Goal: Communication & Community: Answer question/provide support

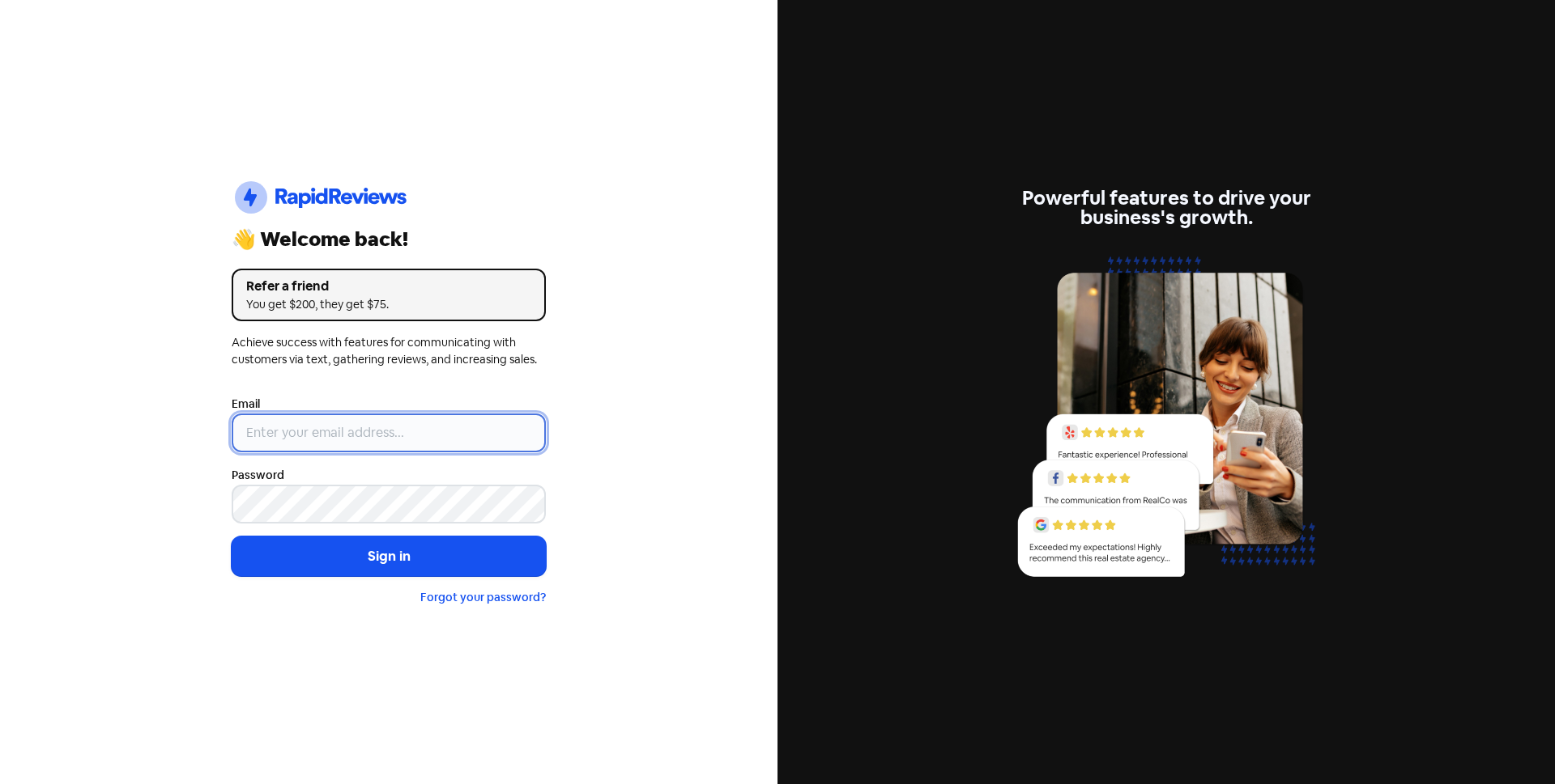
click at [500, 439] on input "email" at bounding box center [389, 433] width 314 height 39
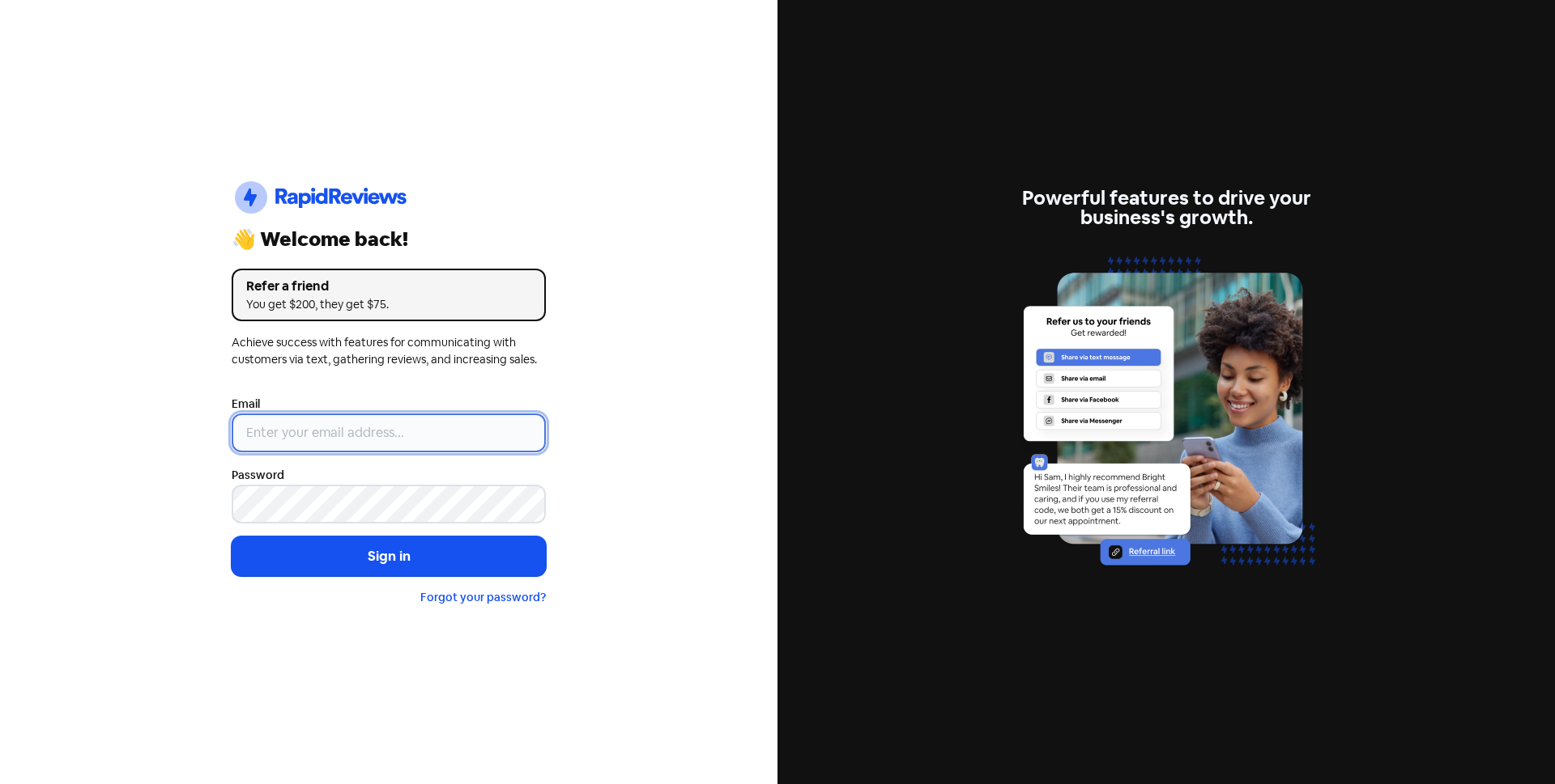
type input "[EMAIL_ADDRESS][DOMAIN_NAME]"
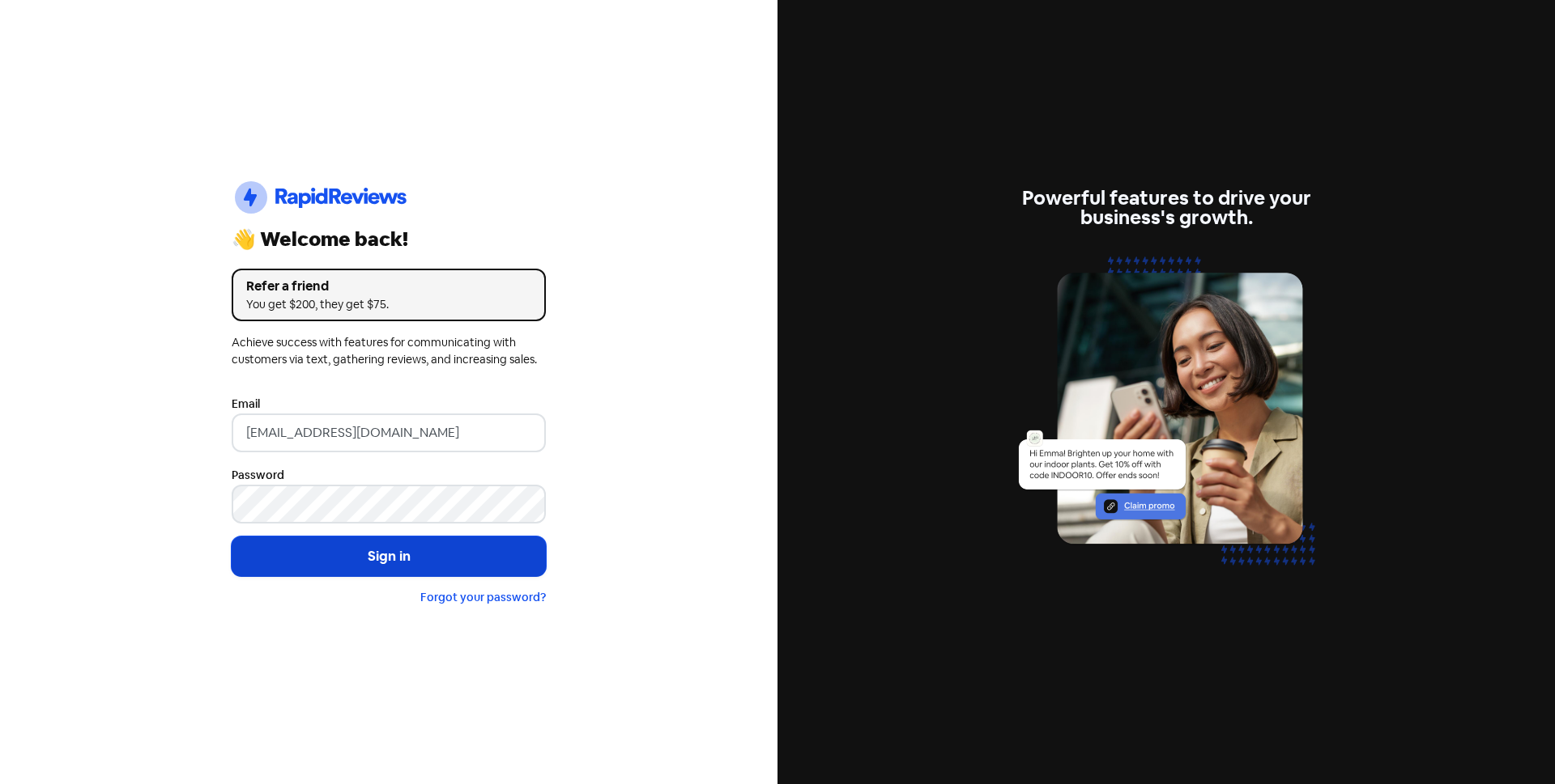
click at [417, 566] on button "Sign in" at bounding box center [389, 556] width 314 height 40
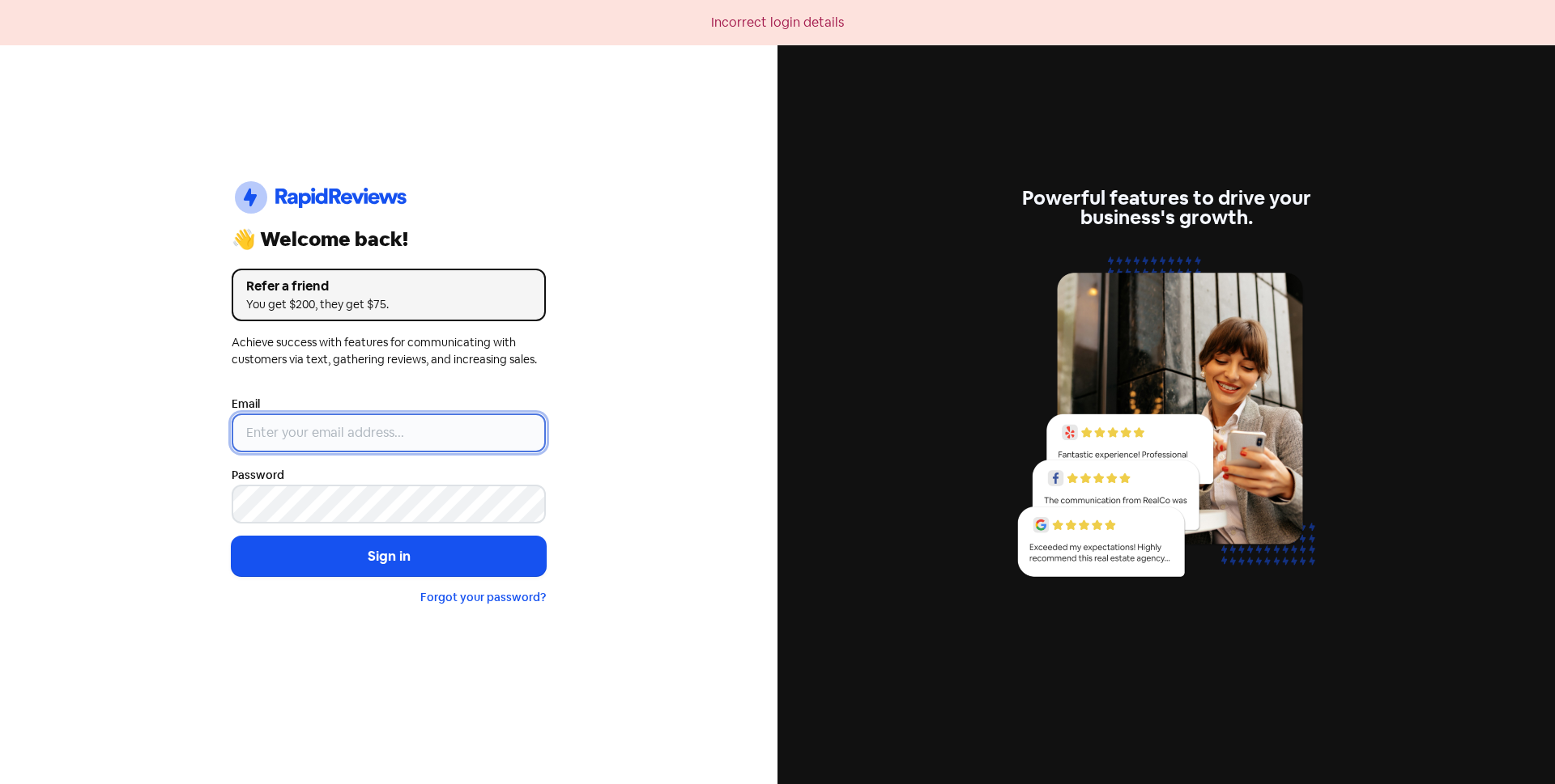
click at [459, 429] on input "email" at bounding box center [389, 433] width 314 height 39
type input "[EMAIL_ADDRESS][DOMAIN_NAME]"
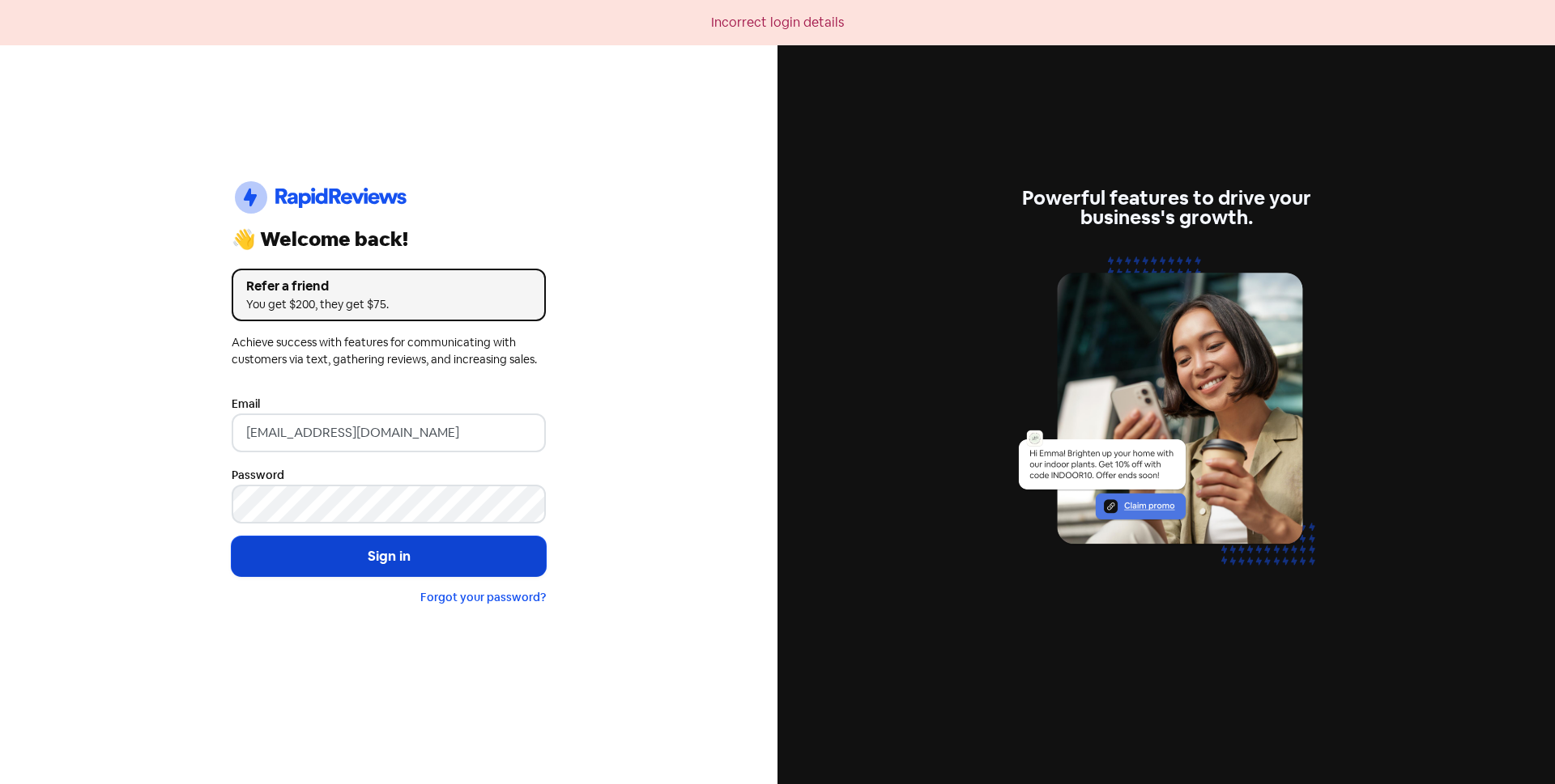
click at [433, 560] on button "Sign in" at bounding box center [389, 556] width 314 height 40
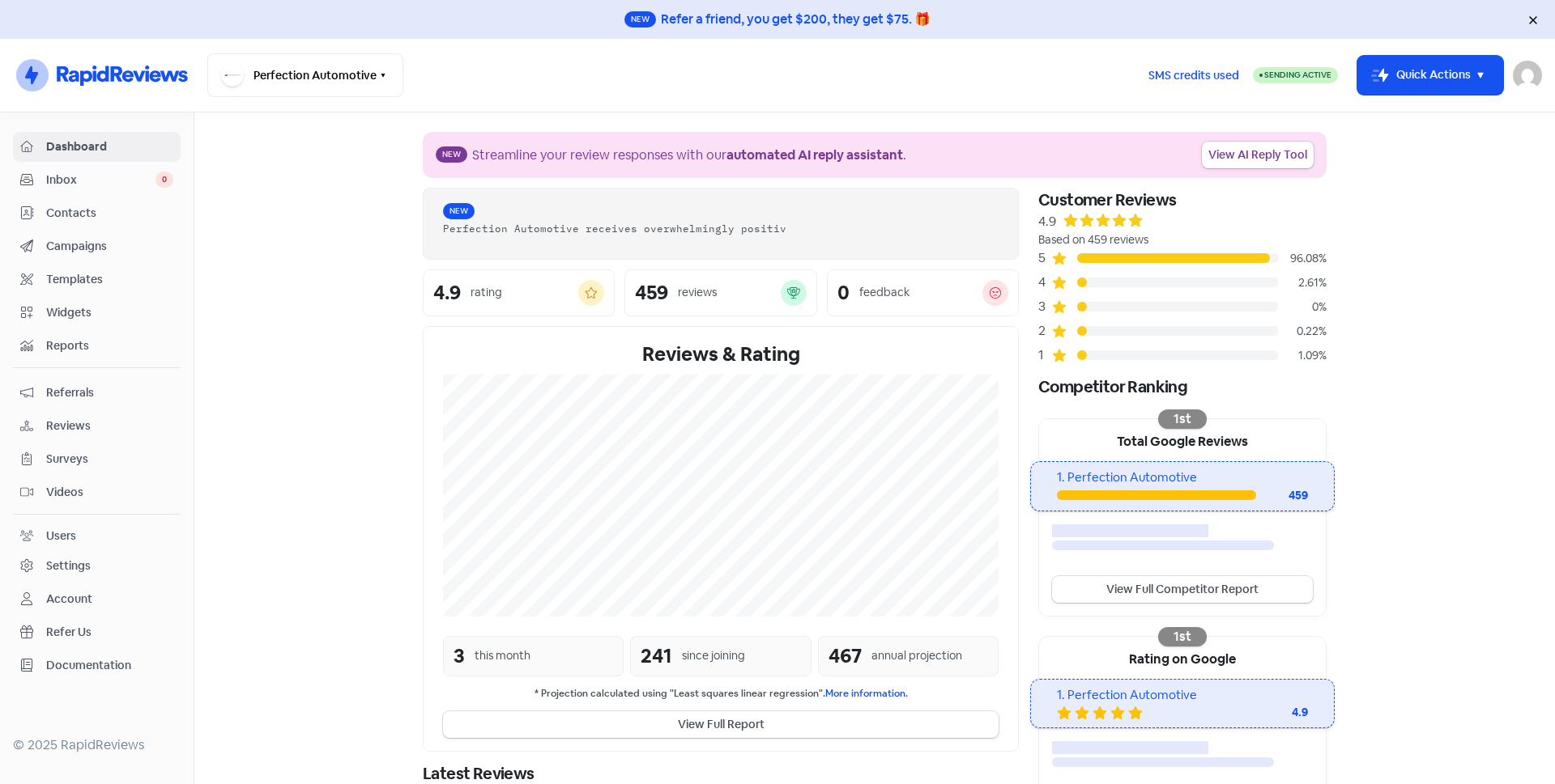
click at [56, 211] on span "Contacts" at bounding box center [109, 213] width 127 height 17
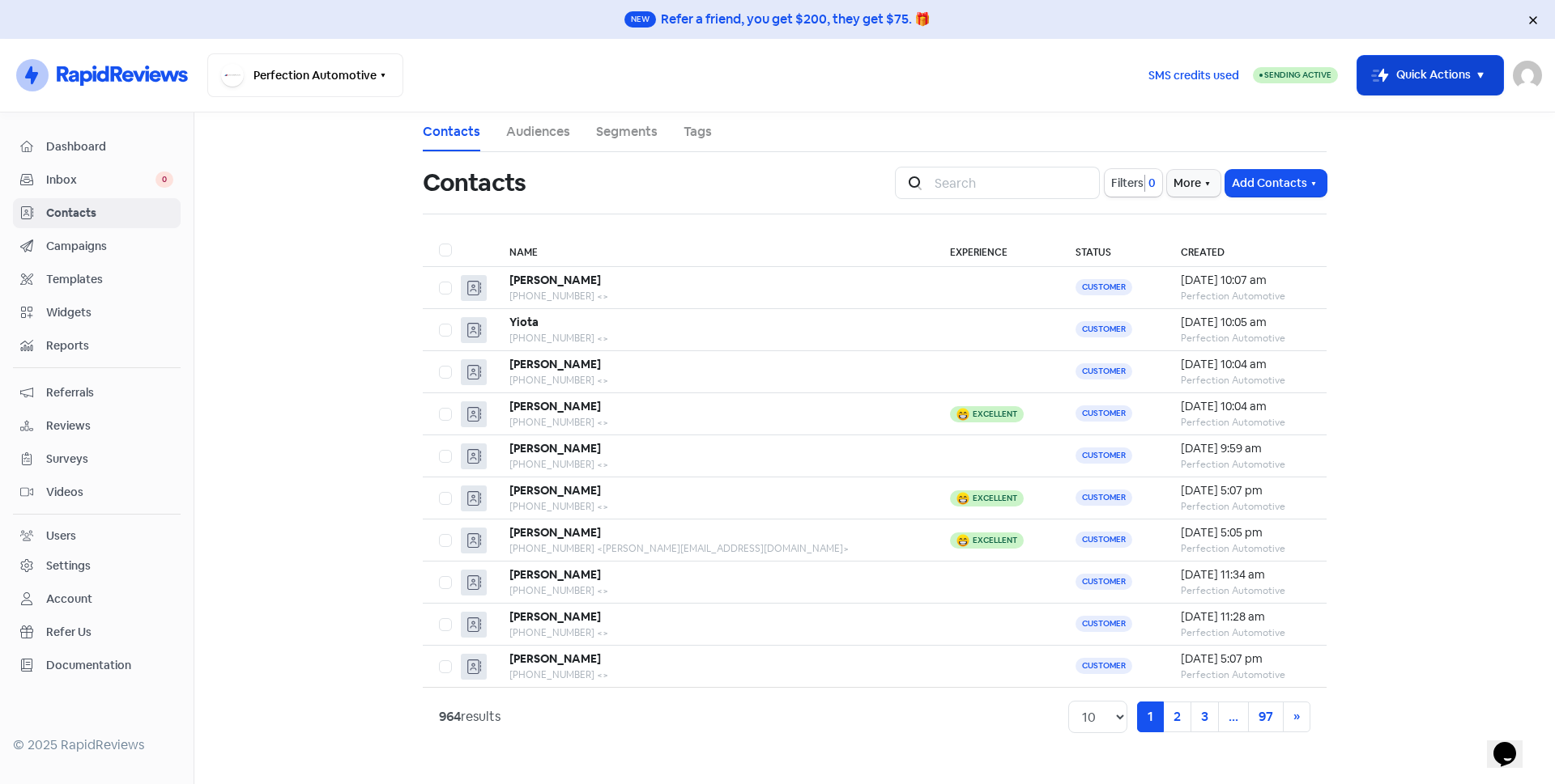
click at [1425, 89] on button "Icon For Thunder-move Quick Actions" at bounding box center [1430, 75] width 146 height 39
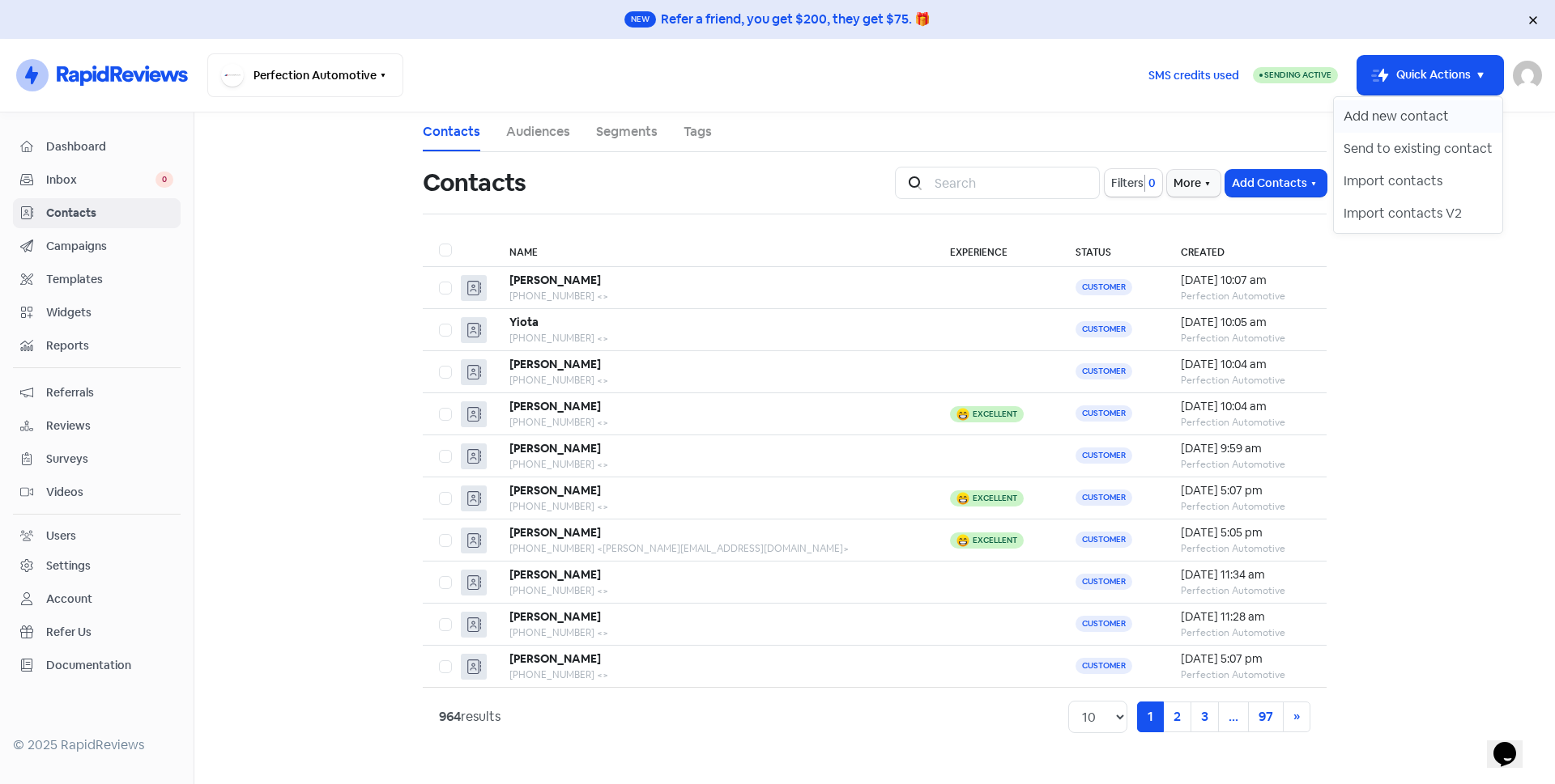
click at [1445, 112] on button "Add new contact" at bounding box center [1418, 116] width 169 height 32
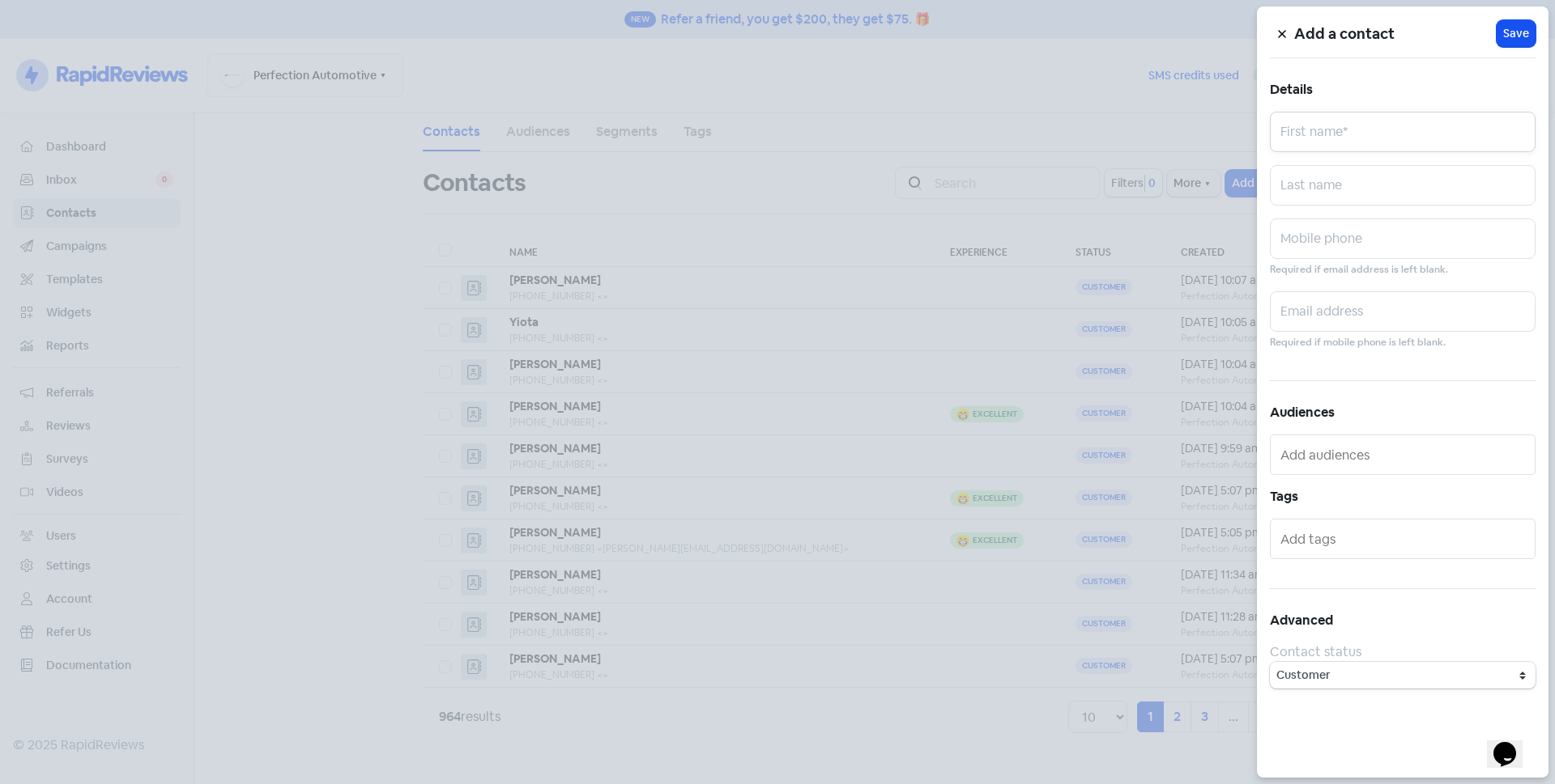
click at [1445, 112] on input "text" at bounding box center [1402, 132] width 266 height 40
type input "Vaughan"
click at [1421, 195] on input "text" at bounding box center [1402, 185] width 266 height 40
type input "Smith"
click at [1399, 250] on input "text" at bounding box center [1402, 239] width 266 height 40
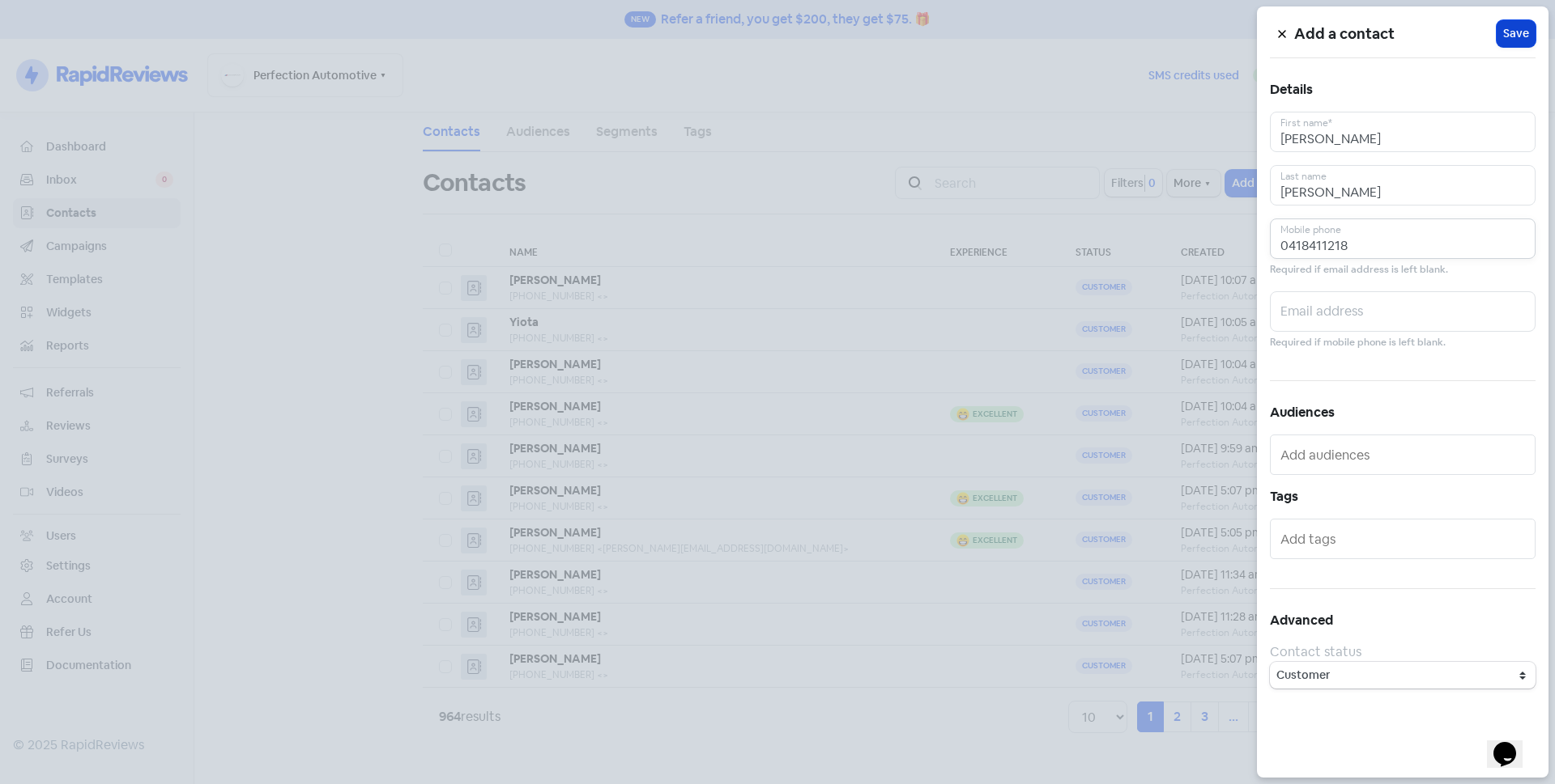
type input "0418411218"
click at [1527, 33] on span "Save" at bounding box center [1515, 33] width 26 height 17
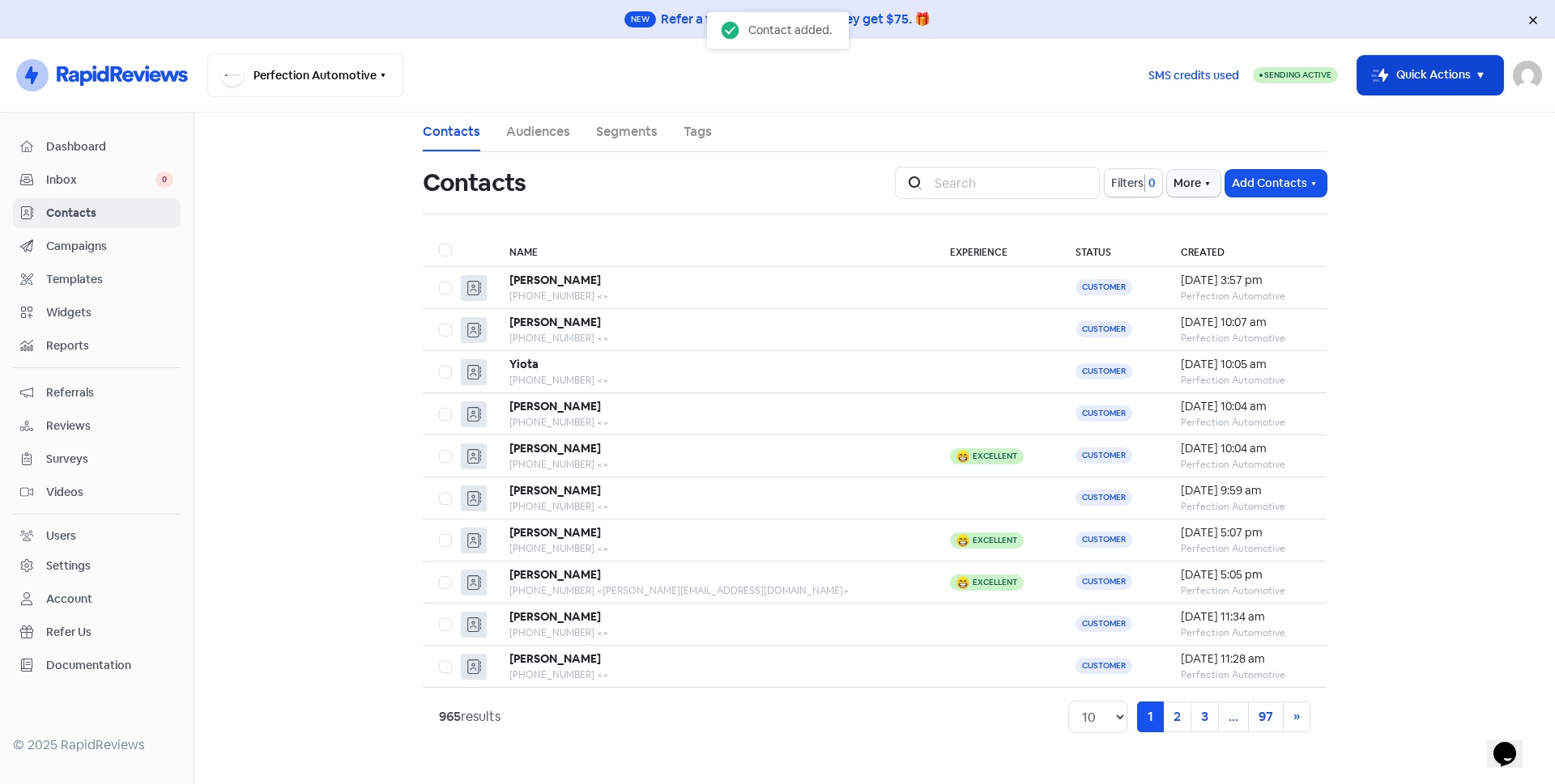
click at [1393, 78] on button "Icon For Thunder-move Quick Actions" at bounding box center [1430, 75] width 146 height 39
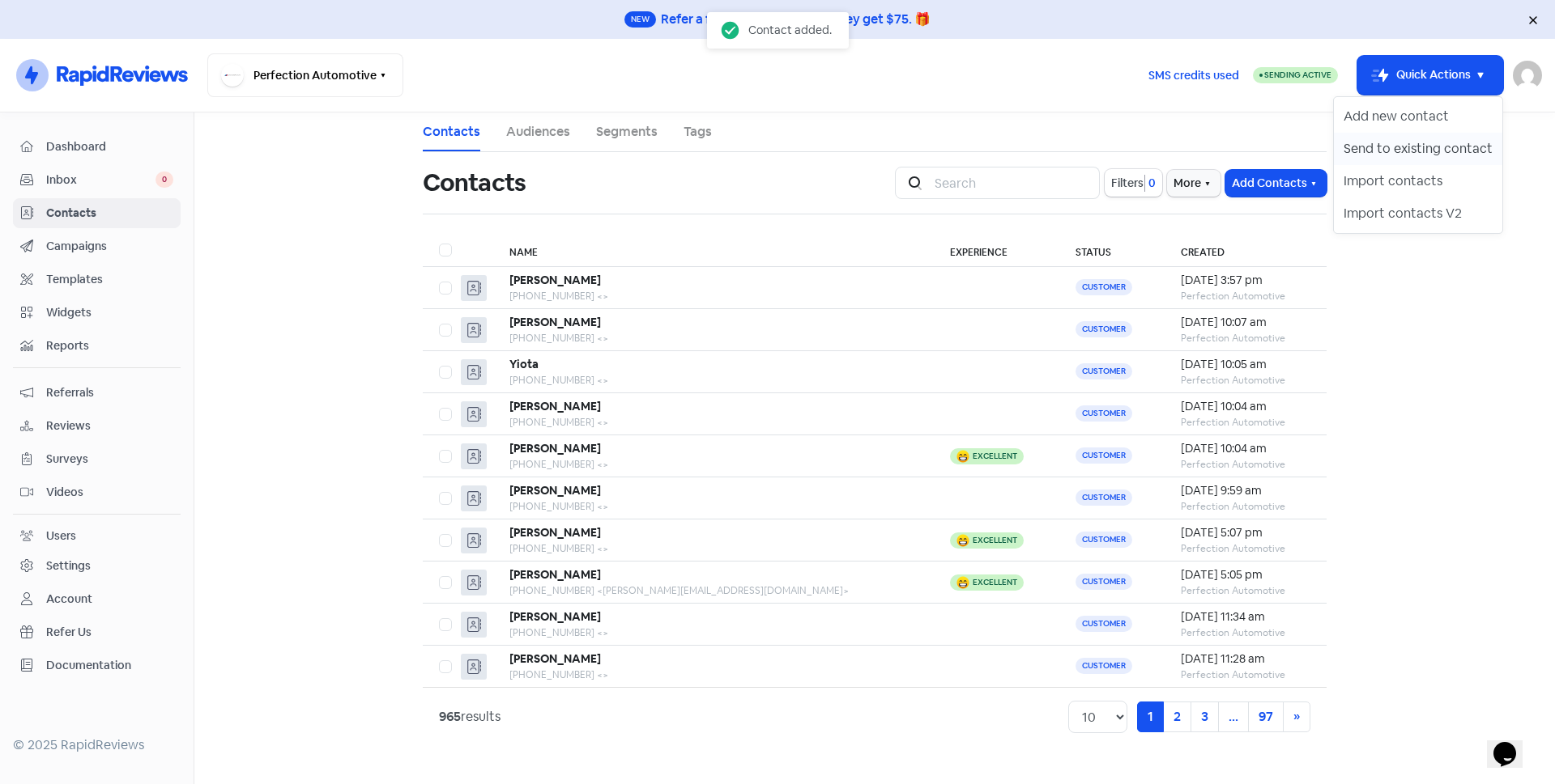
click at [1393, 145] on button "Send to existing contact" at bounding box center [1418, 148] width 169 height 32
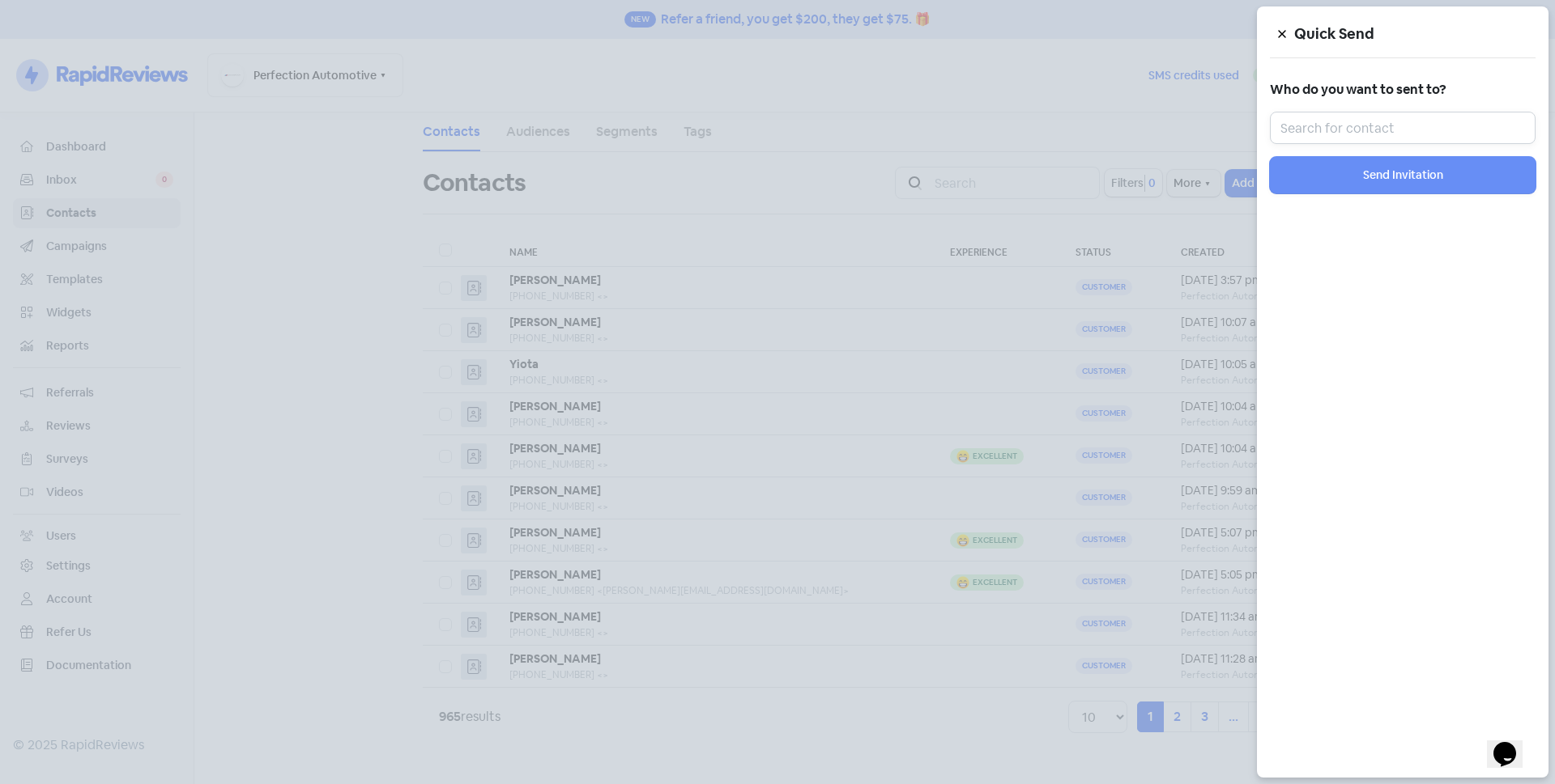
click at [1393, 130] on input "text" at bounding box center [1402, 128] width 266 height 32
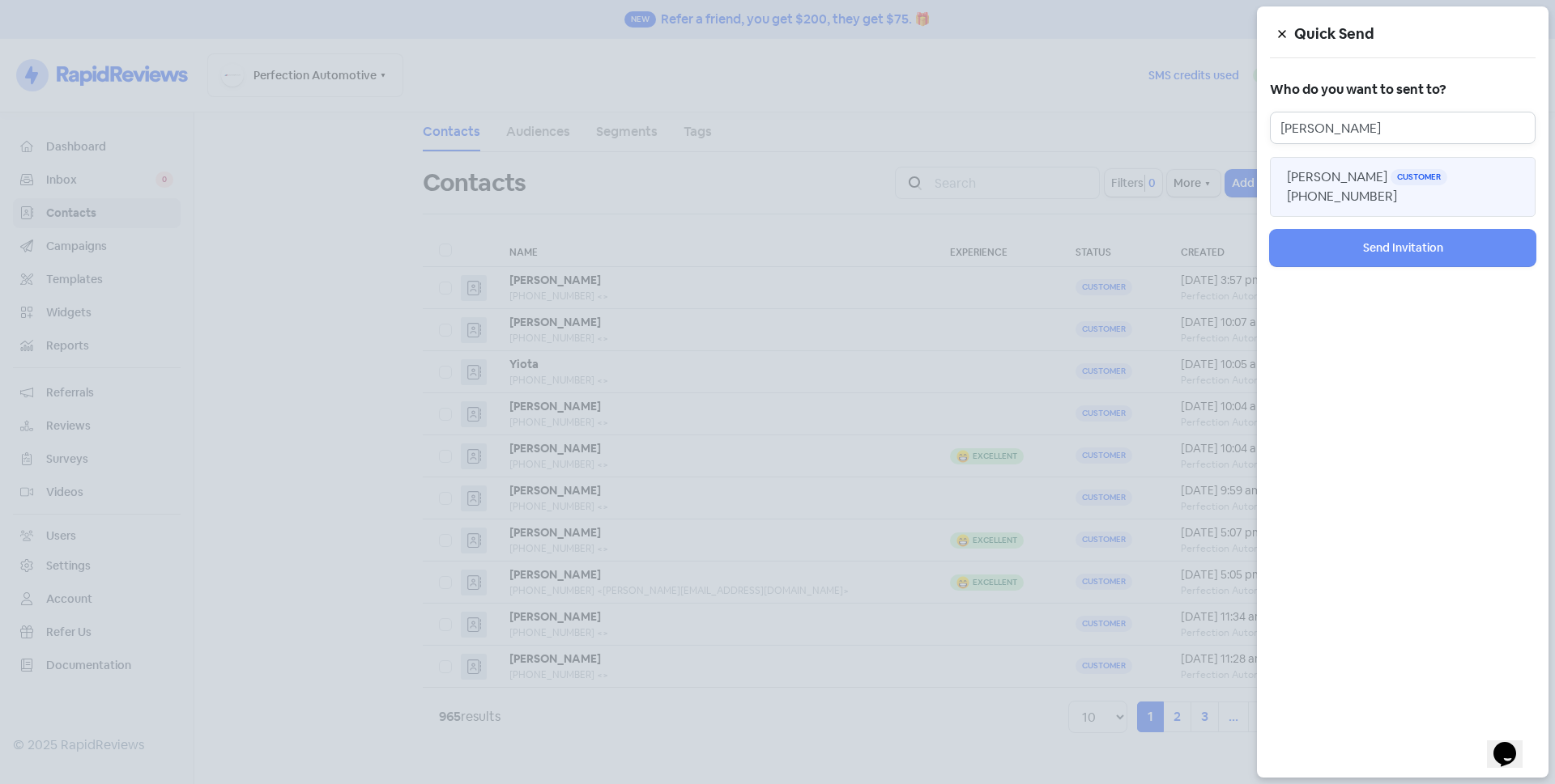
type input "vaugh"
click at [1364, 183] on span "Vaughan Smith" at bounding box center [1337, 177] width 100 height 17
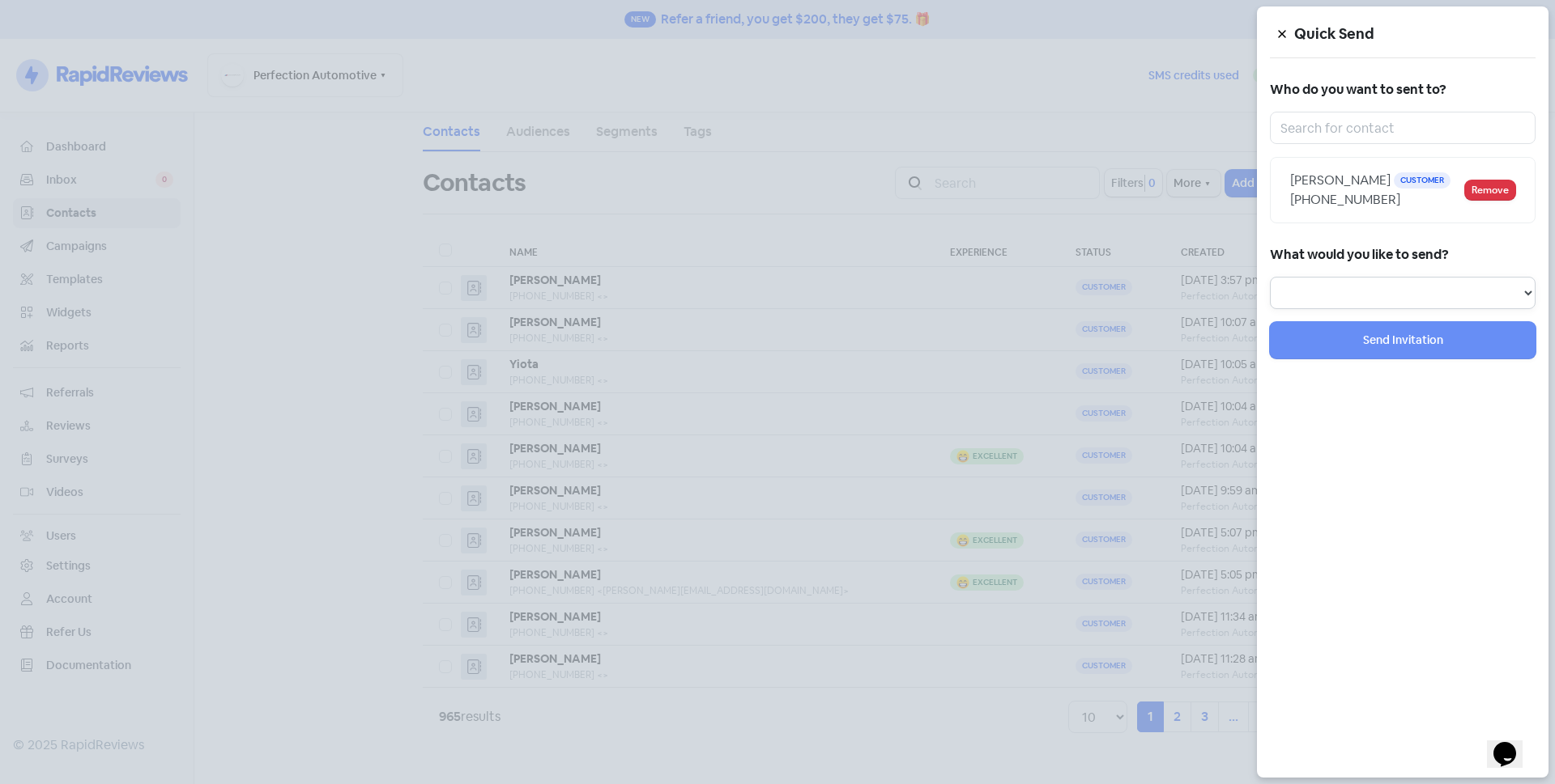
click at [1365, 291] on select "Review Invitation Referral Invitation Survey Invitation Video Invitation" at bounding box center [1402, 292] width 266 height 32
select select "review"
click at [1269, 276] on select "Review Invitation Referral Invitation Survey Invitation Video Invitation" at bounding box center [1402, 292] width 266 height 32
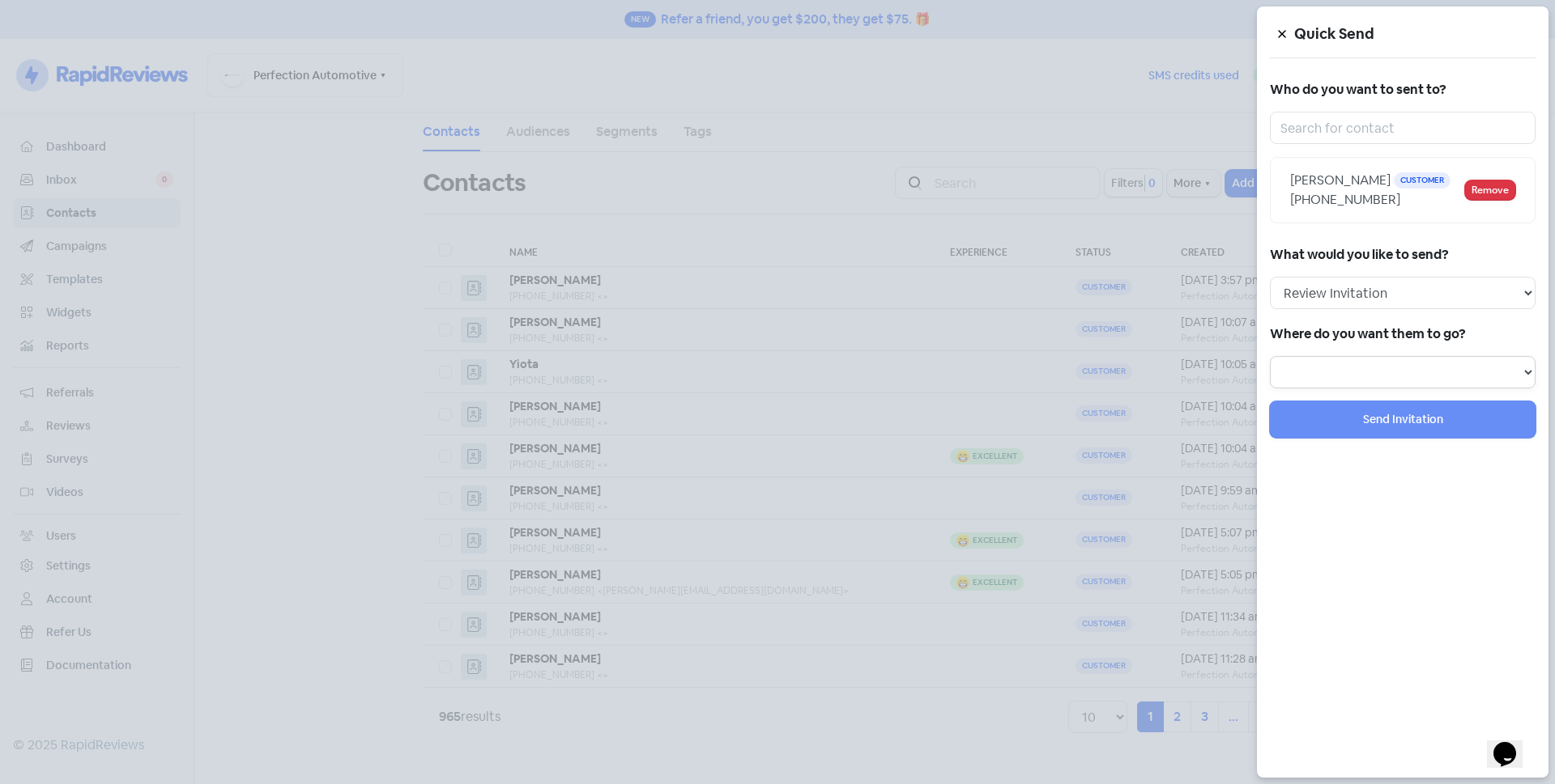
click at [1346, 362] on select "Review form: Default review form Review form: Alexander" at bounding box center [1402, 372] width 266 height 32
select select "129"
click at [1269, 356] on select "Review form: Default review form Review form: Alexander" at bounding box center [1402, 372] width 266 height 32
select select
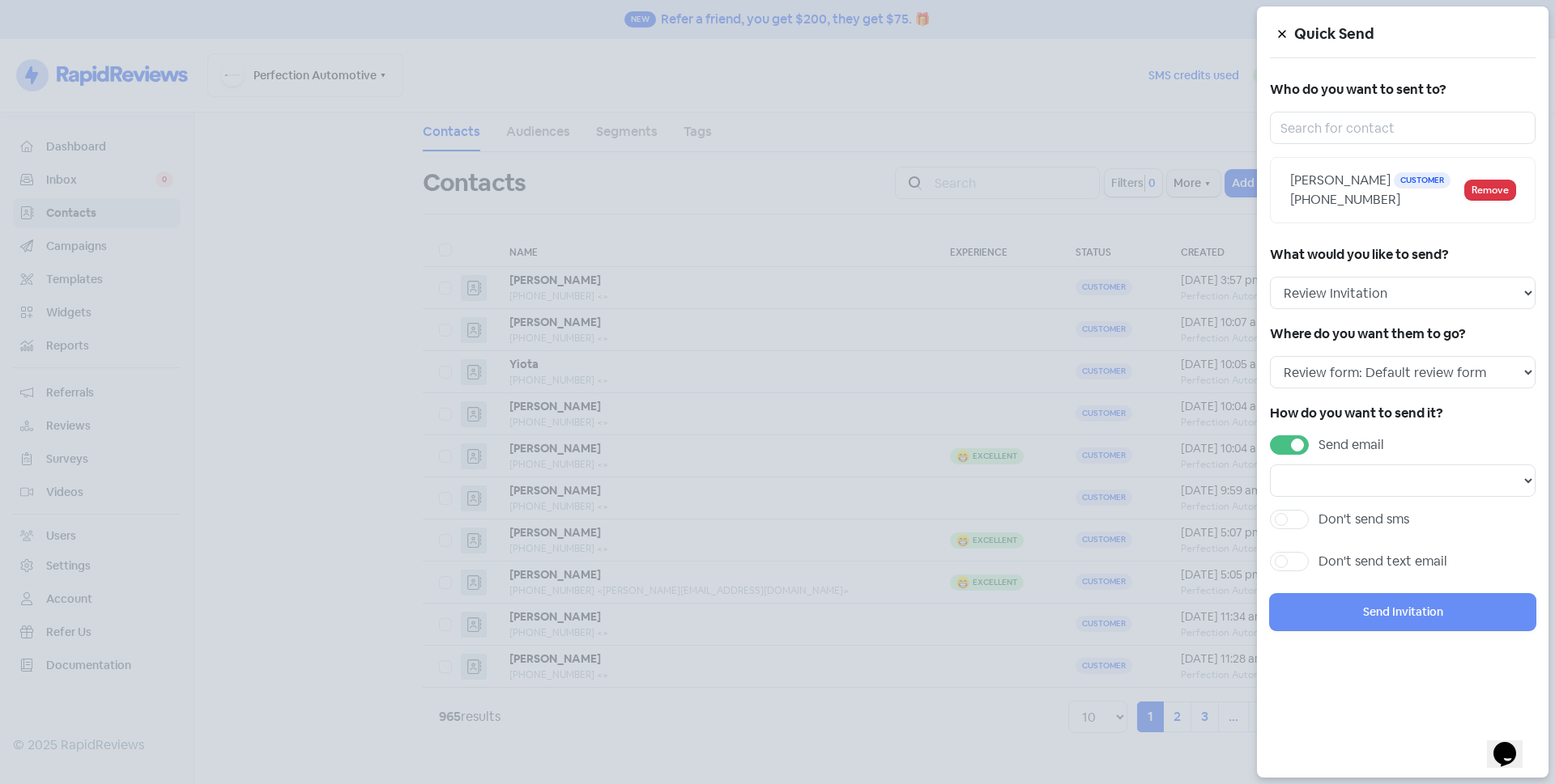
click at [1318, 444] on label "Send email" at bounding box center [1351, 445] width 66 height 20
click at [1318, 444] on input "Send email" at bounding box center [1323, 440] width 11 height 11
checkbox input "false"
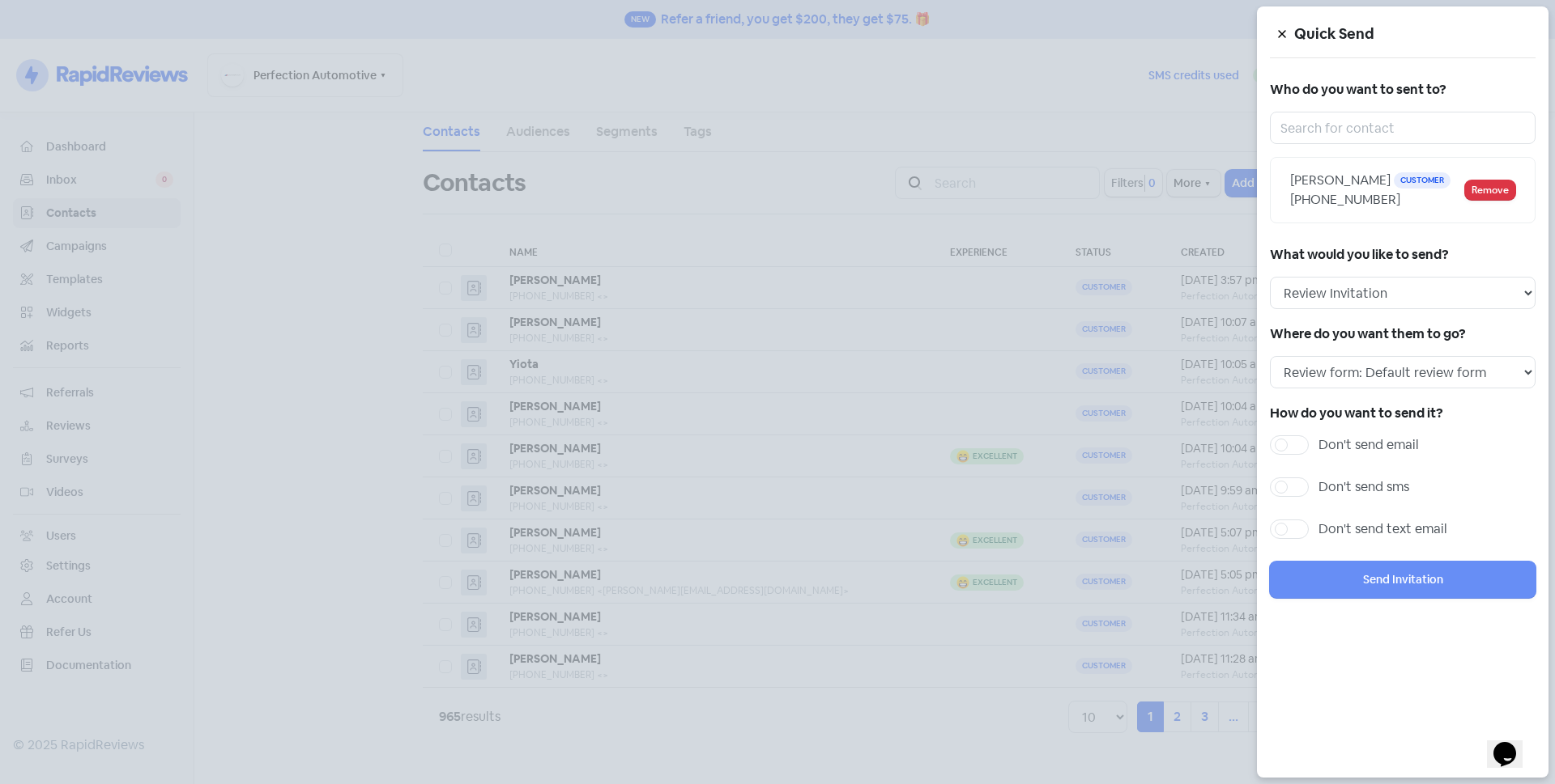
click at [1318, 486] on label "Don't send sms" at bounding box center [1363, 487] width 91 height 20
click at [1318, 486] on input "Don't send sms" at bounding box center [1323, 482] width 11 height 11
checkbox input "true"
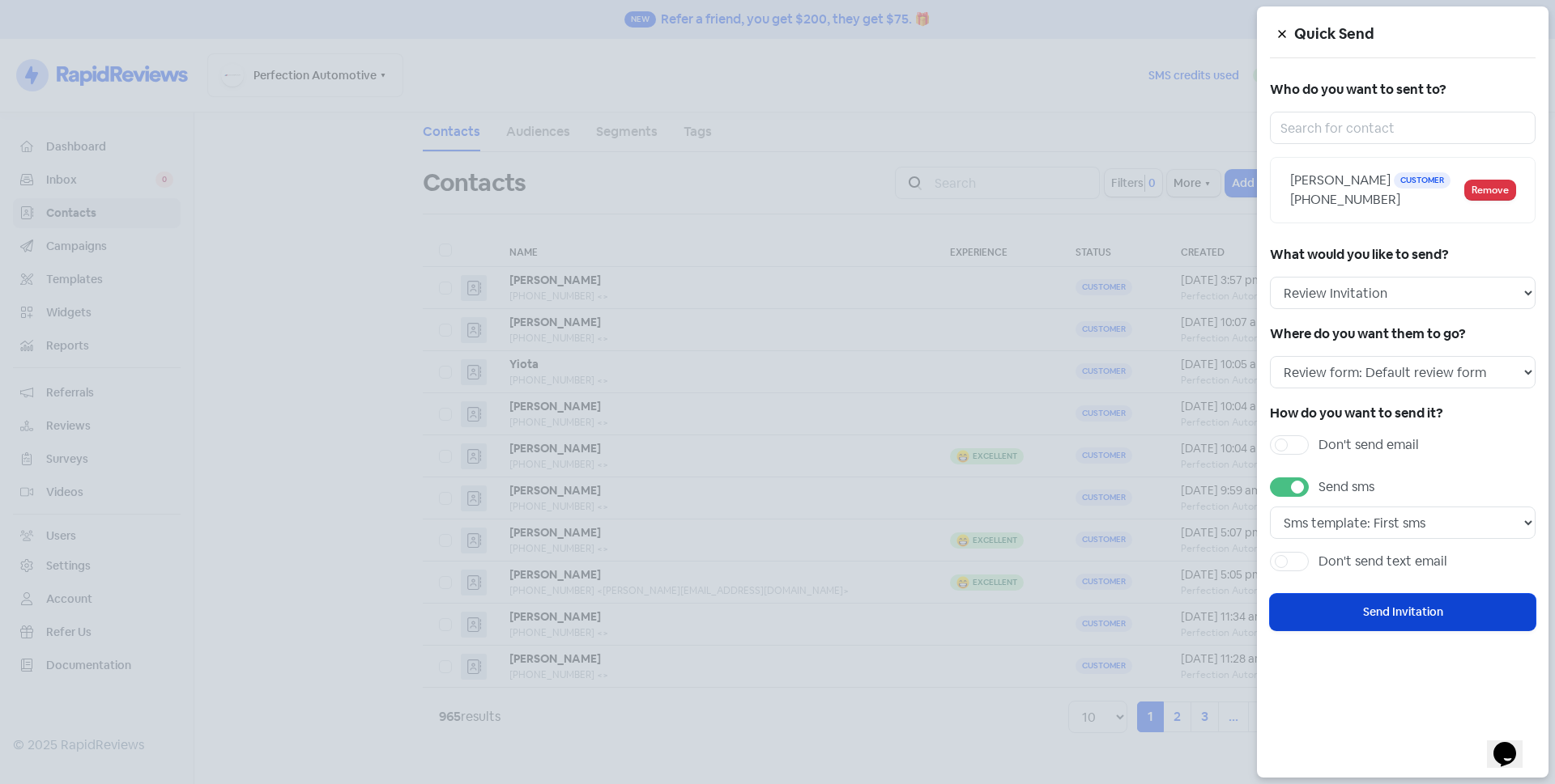
click at [1336, 611] on button "Send Invitation" at bounding box center [1402, 612] width 266 height 36
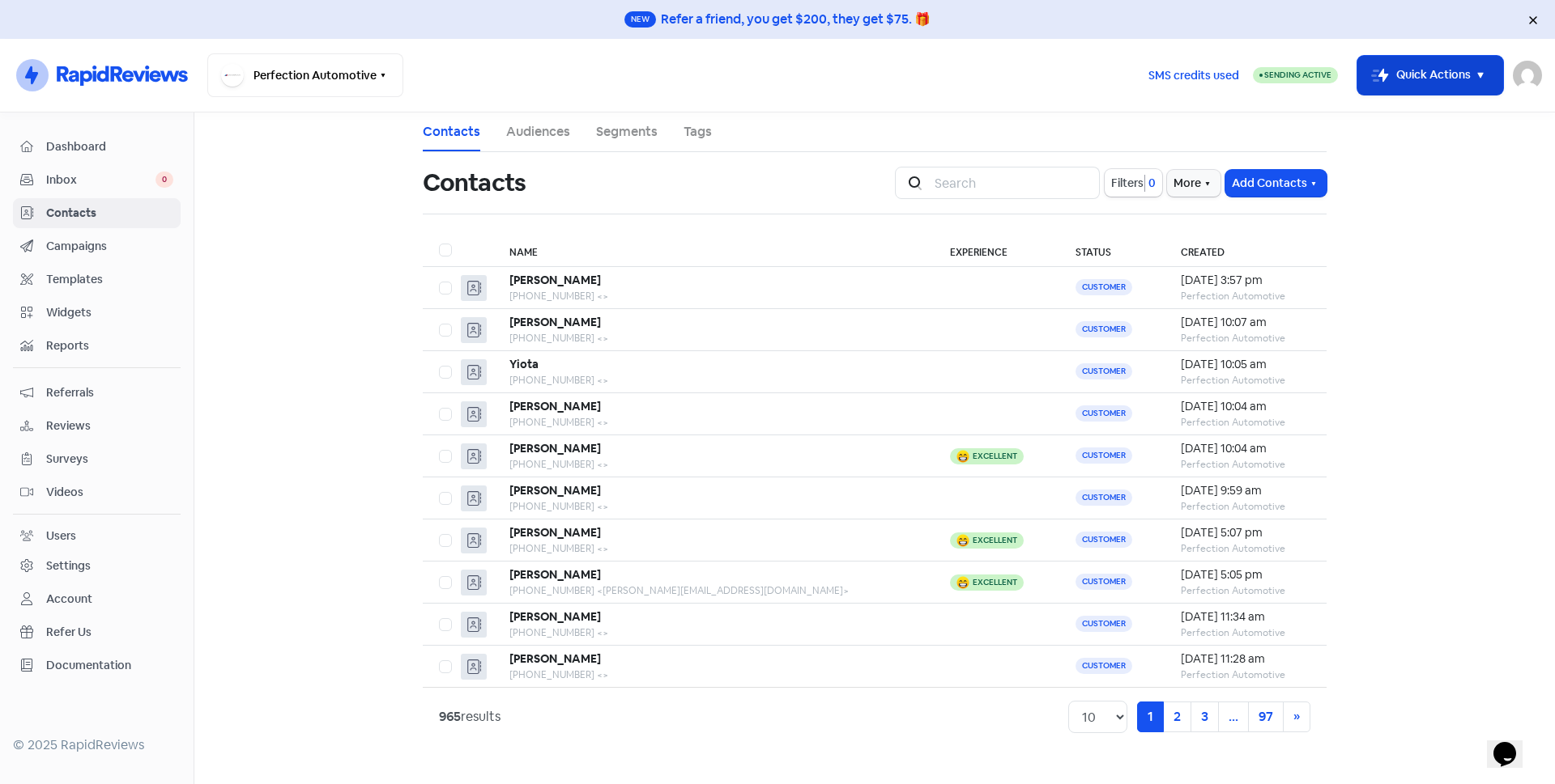
click at [1404, 83] on button "Icon For Thunder-move Quick Actions" at bounding box center [1430, 75] width 146 height 39
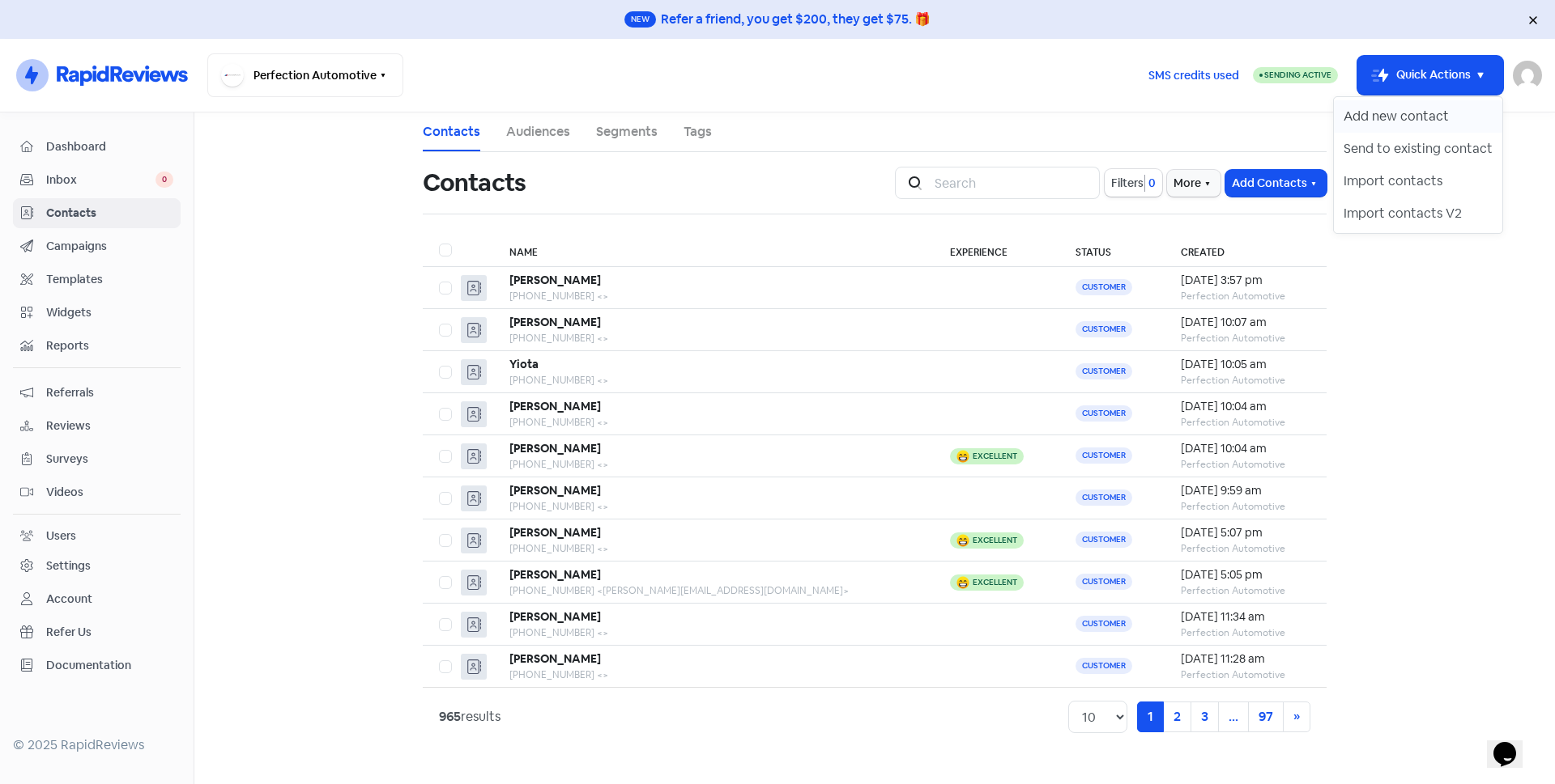
click at [1411, 115] on button "Add new contact" at bounding box center [1418, 116] width 169 height 32
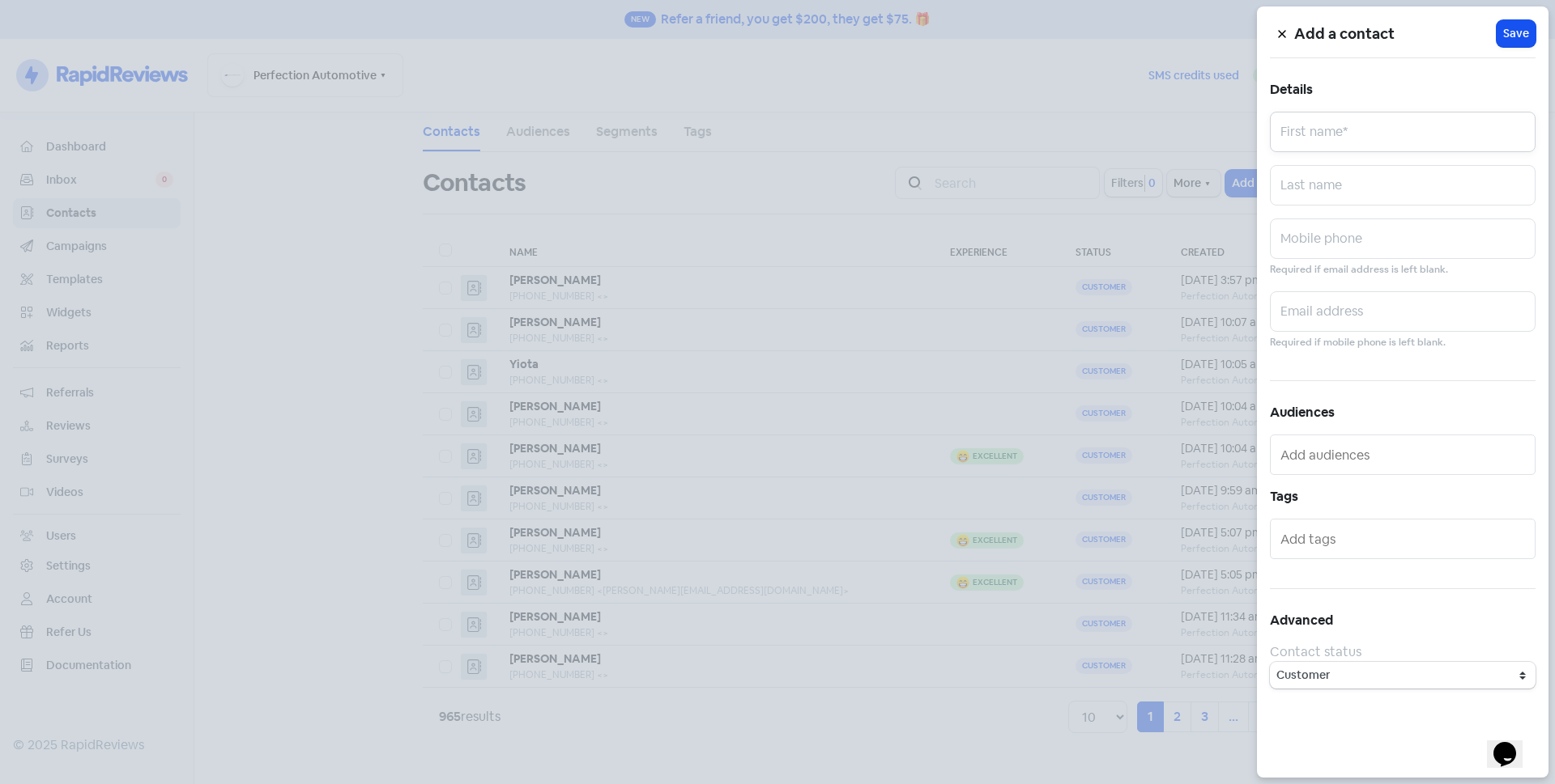
click at [1399, 140] on input "text" at bounding box center [1402, 132] width 266 height 40
type input "R"
type input "Taryn"
click at [1394, 187] on input "text" at bounding box center [1402, 185] width 266 height 40
type input "Glover"
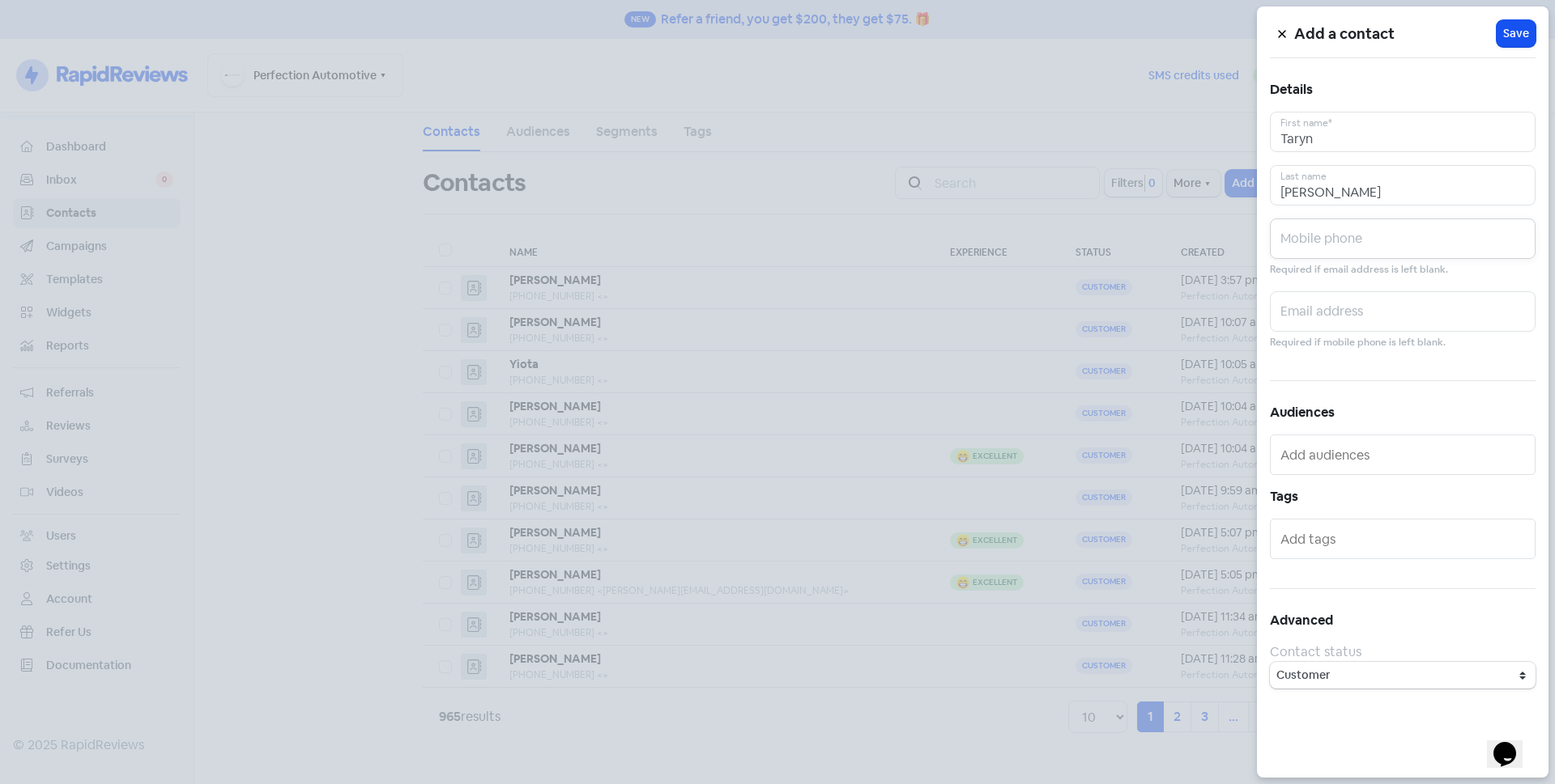
click at [1373, 239] on input "text" at bounding box center [1402, 239] width 266 height 40
type input "0416321023"
click at [1521, 31] on span "Save" at bounding box center [1515, 33] width 26 height 17
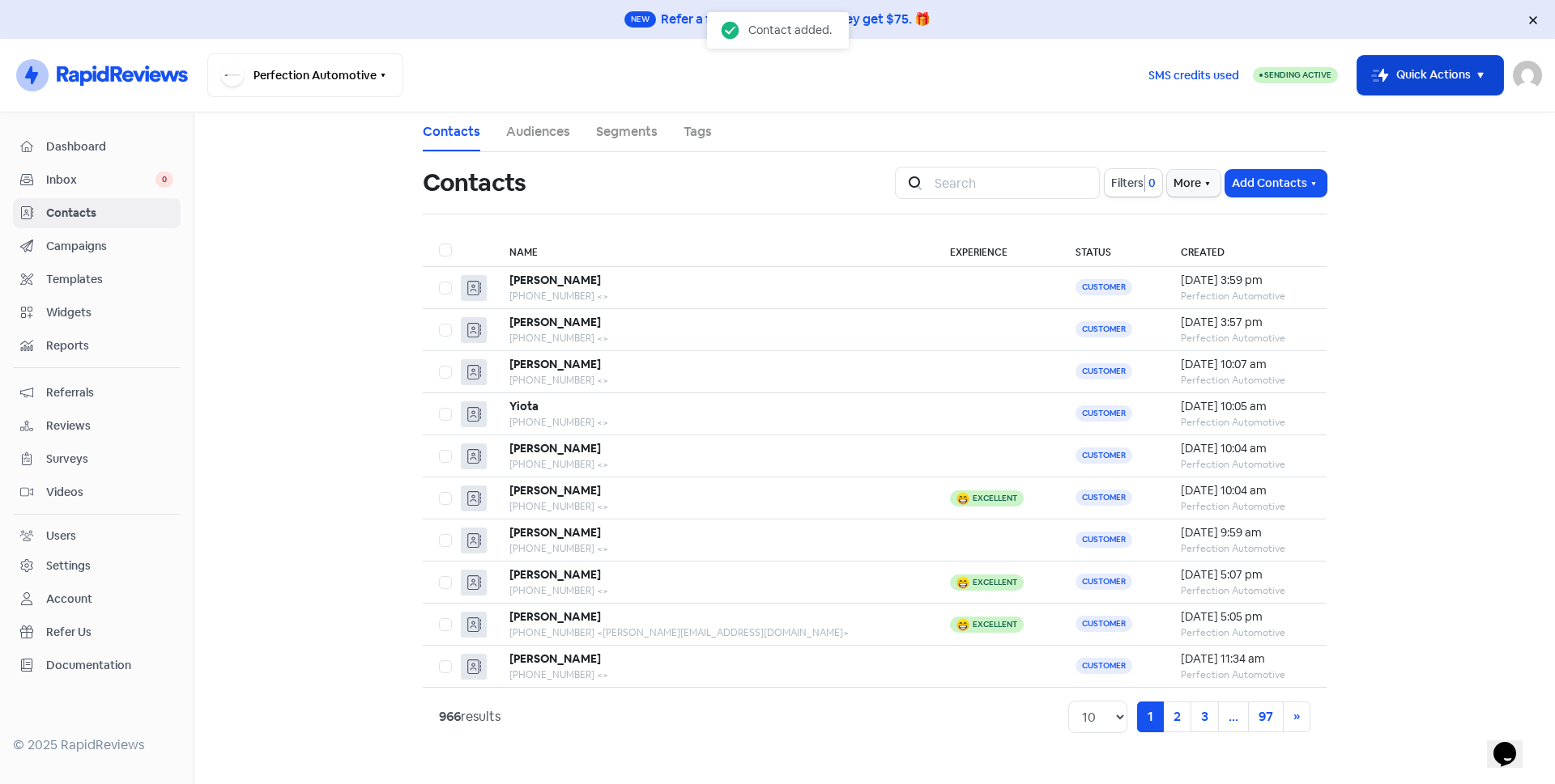
click at [1403, 83] on button "Icon For Thunder-move Quick Actions" at bounding box center [1430, 75] width 146 height 39
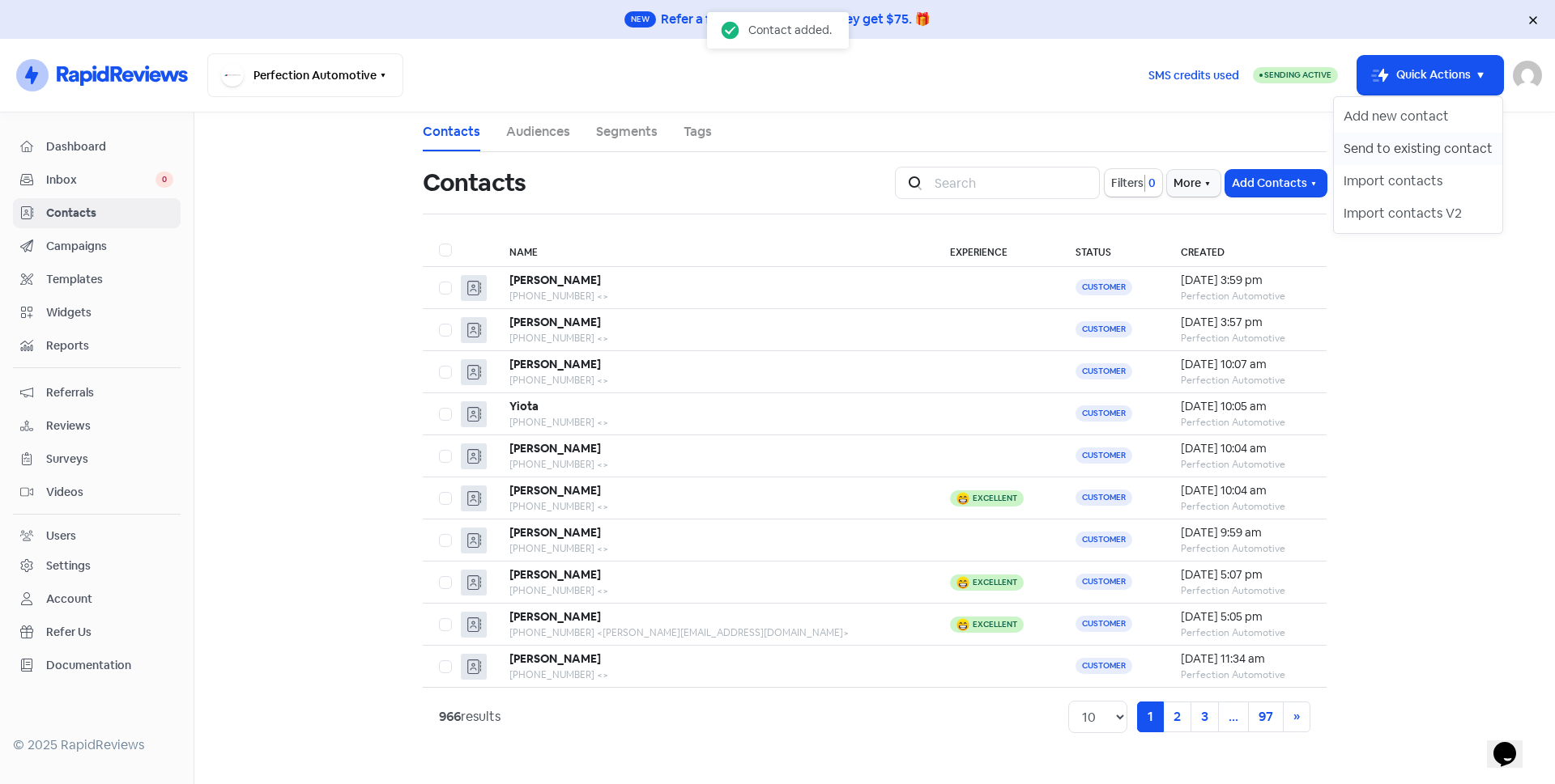
click at [1416, 148] on button "Send to existing contact" at bounding box center [1418, 148] width 169 height 32
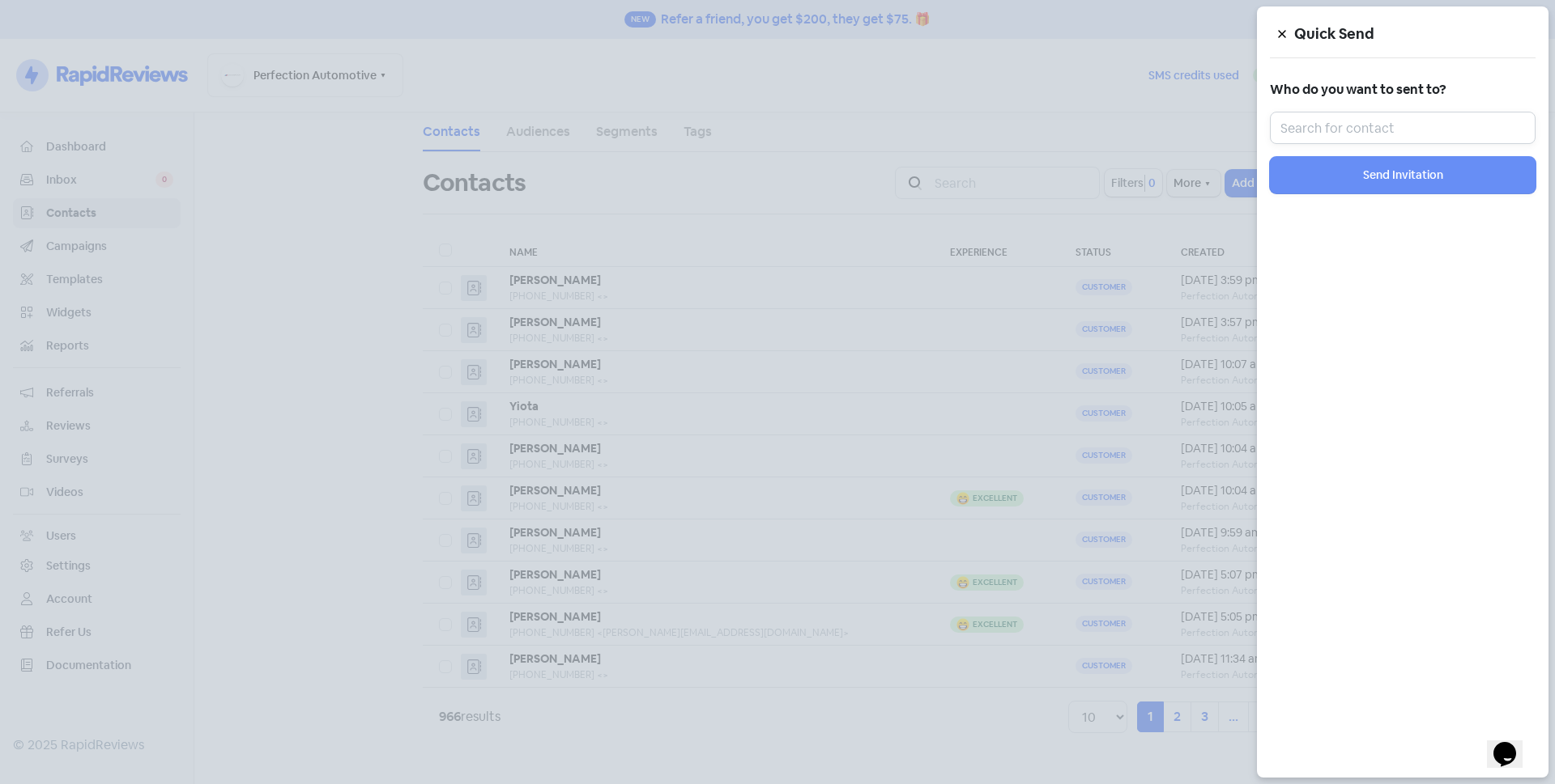
click at [1414, 134] on input "text" at bounding box center [1402, 128] width 266 height 32
click at [1379, 136] on input "ta" at bounding box center [1402, 128] width 266 height 32
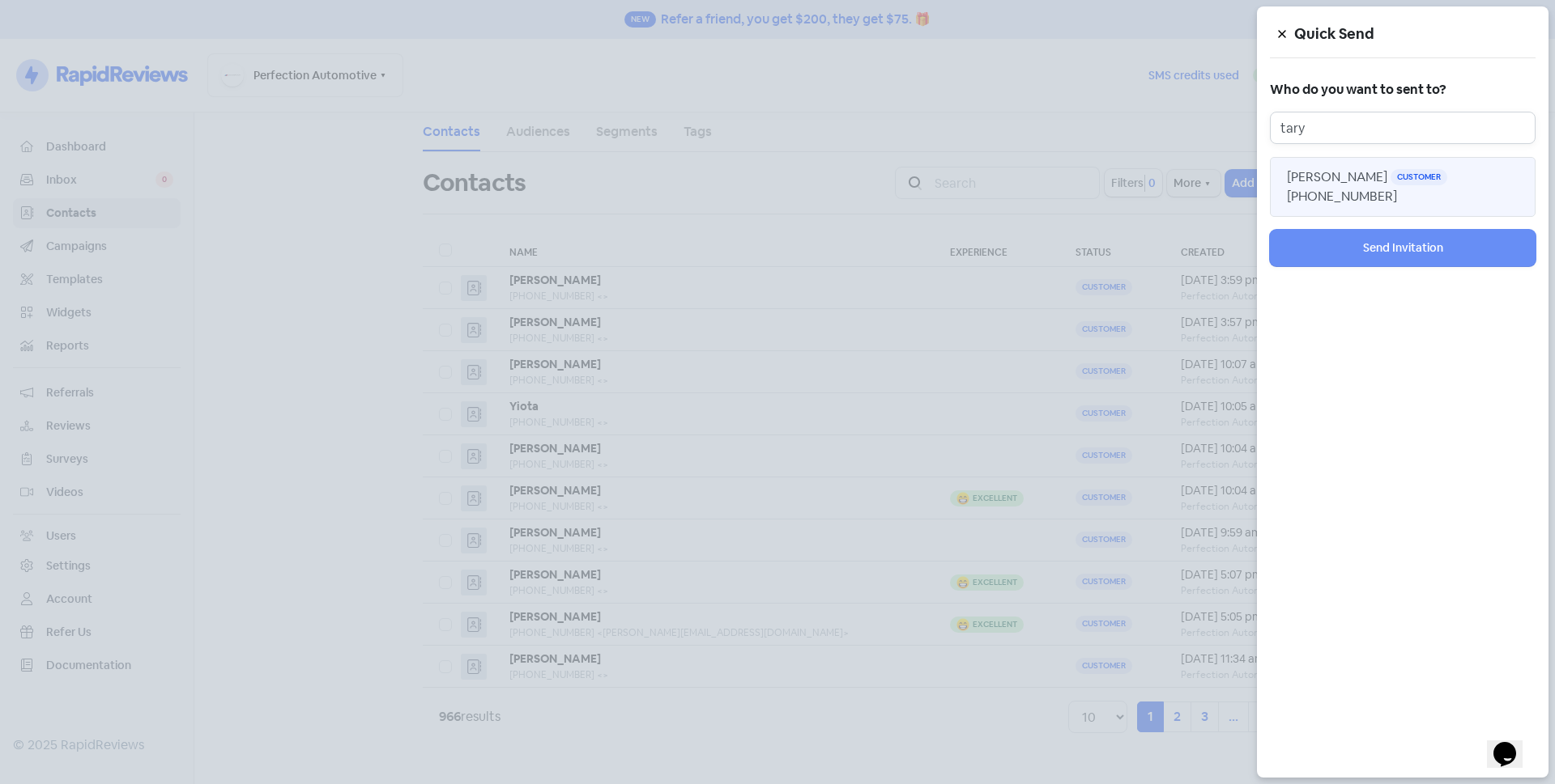
type input "tary"
click at [1317, 179] on span "Taryn Glover" at bounding box center [1337, 177] width 100 height 17
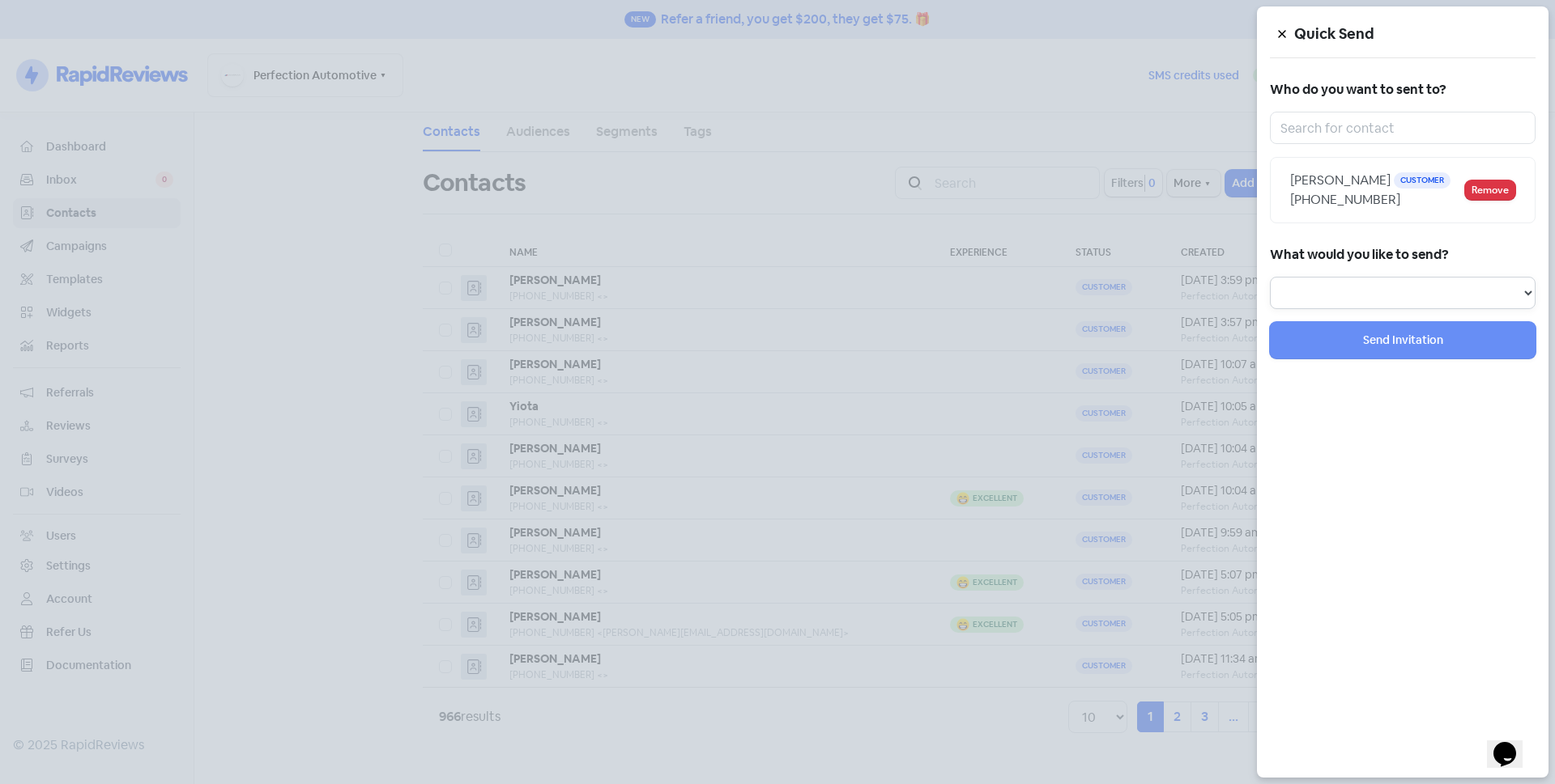
click at [1348, 285] on select "Review Invitation Referral Invitation Survey Invitation Video Invitation" at bounding box center [1402, 292] width 266 height 32
select select "review"
click at [1269, 276] on select "Review Invitation Referral Invitation Survey Invitation Video Invitation" at bounding box center [1402, 292] width 266 height 32
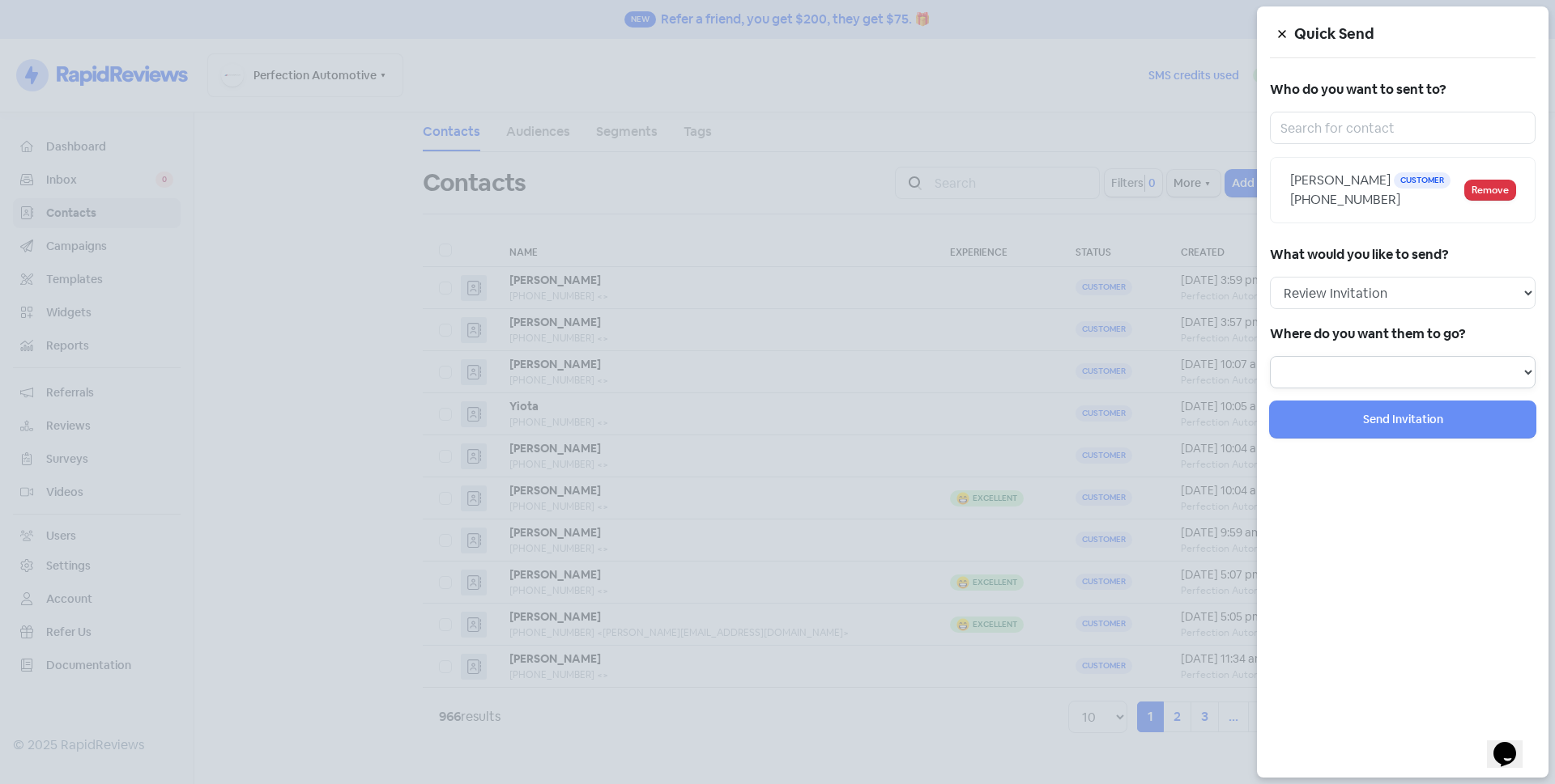
click at [1339, 368] on select "Review form: Default review form Review form: Alexander" at bounding box center [1402, 372] width 266 height 32
select select "129"
click at [1269, 356] on select "Review form: Default review form Review form: Alexander" at bounding box center [1402, 372] width 266 height 32
select select
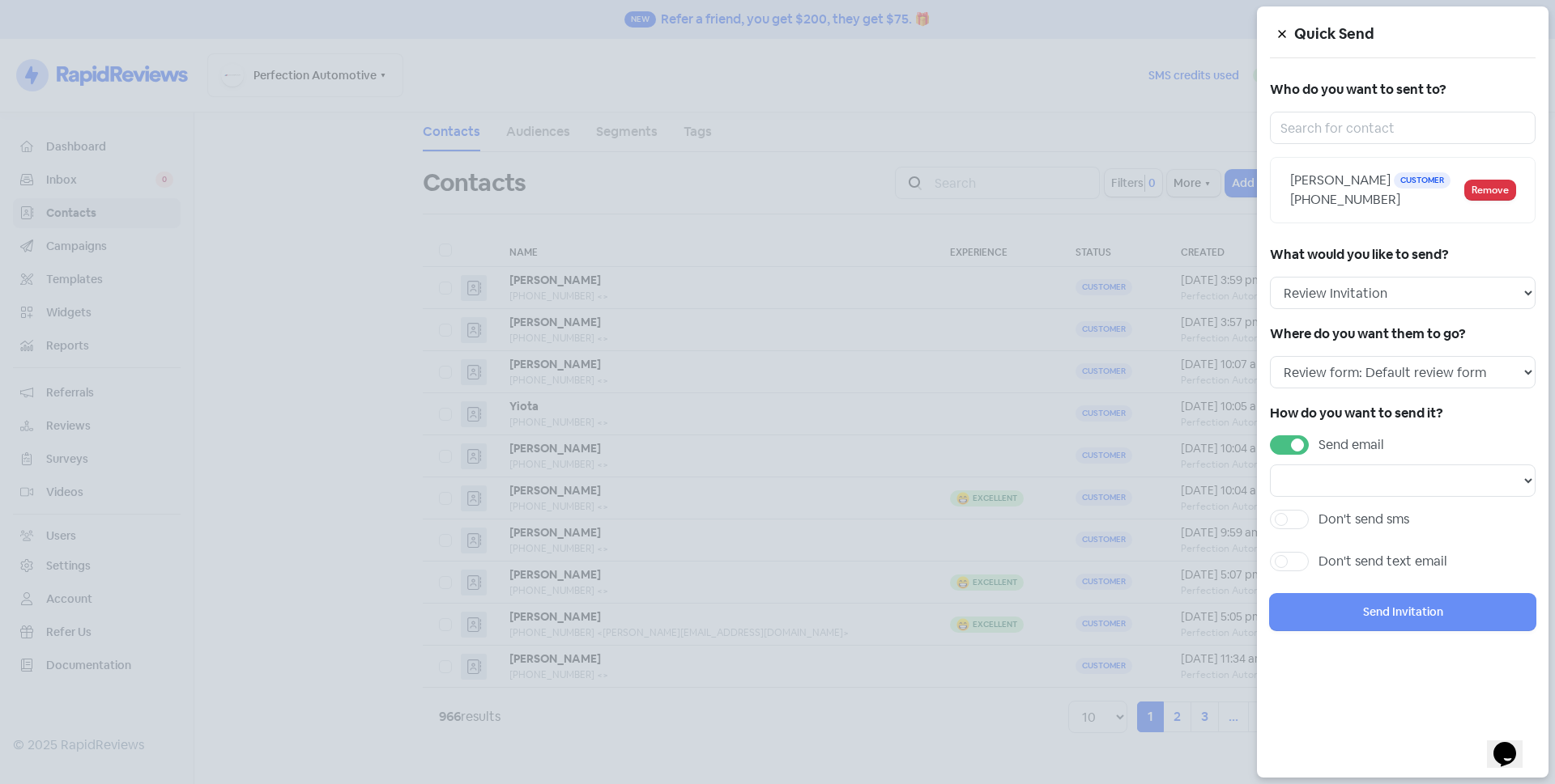
click at [1318, 444] on label "Send email" at bounding box center [1351, 445] width 66 height 20
click at [1318, 444] on input "Send email" at bounding box center [1323, 440] width 11 height 11
checkbox input "false"
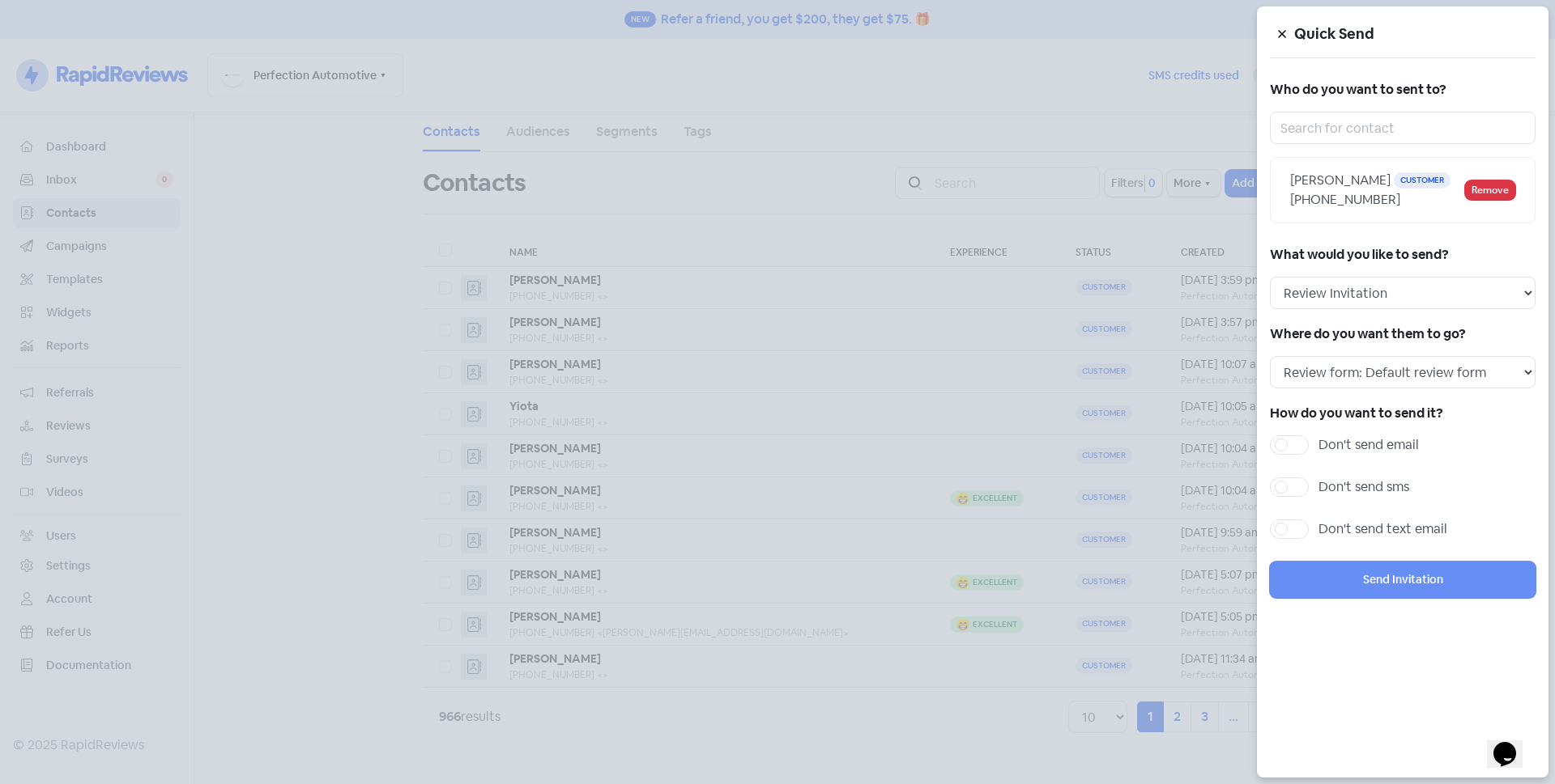
click at [1318, 487] on label "Don't send sms" at bounding box center [1363, 487] width 91 height 20
click at [1318, 487] on input "Don't send sms" at bounding box center [1323, 482] width 11 height 11
checkbox input "true"
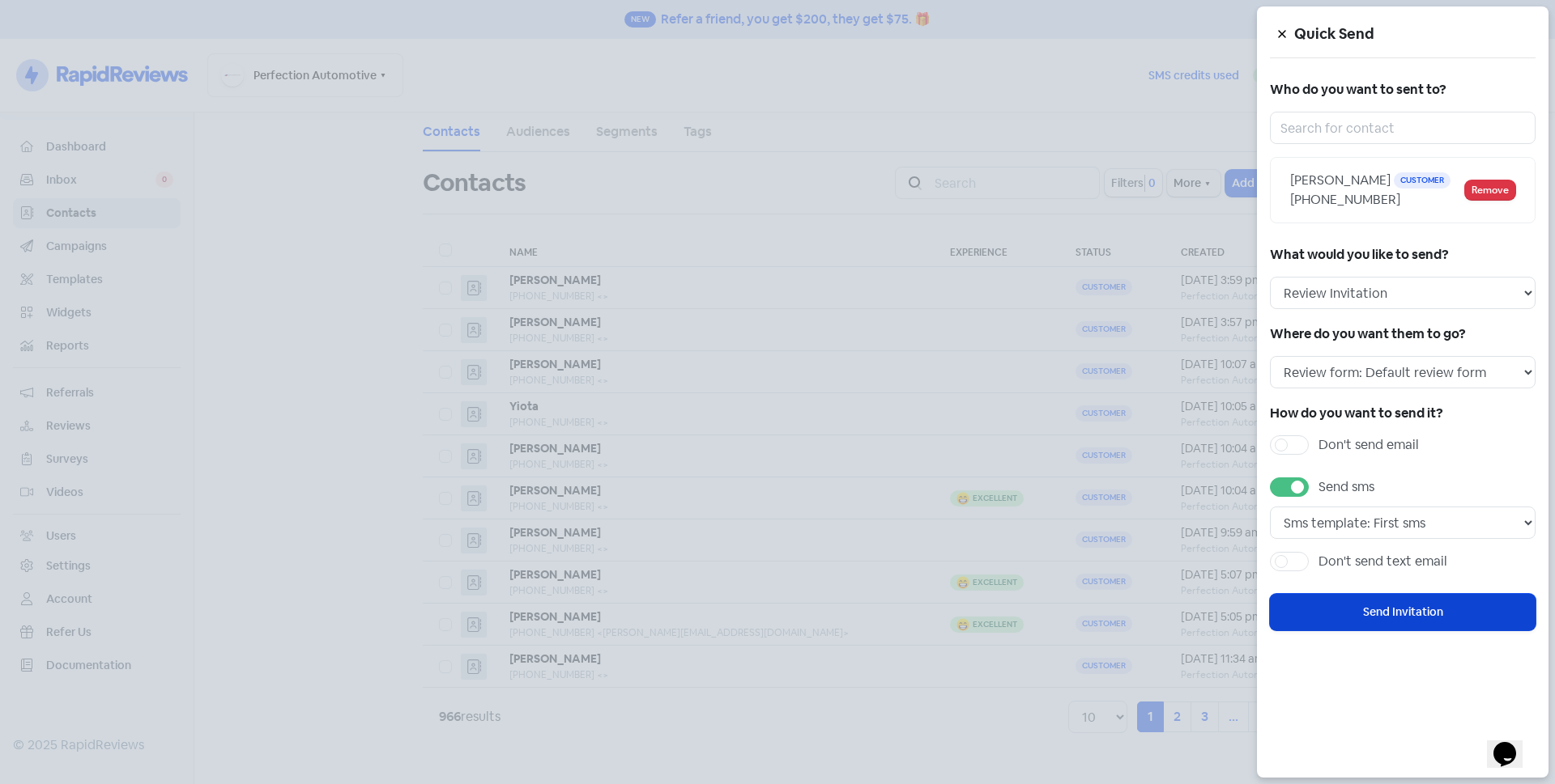
click at [1348, 612] on button "Send Invitation" at bounding box center [1402, 612] width 266 height 36
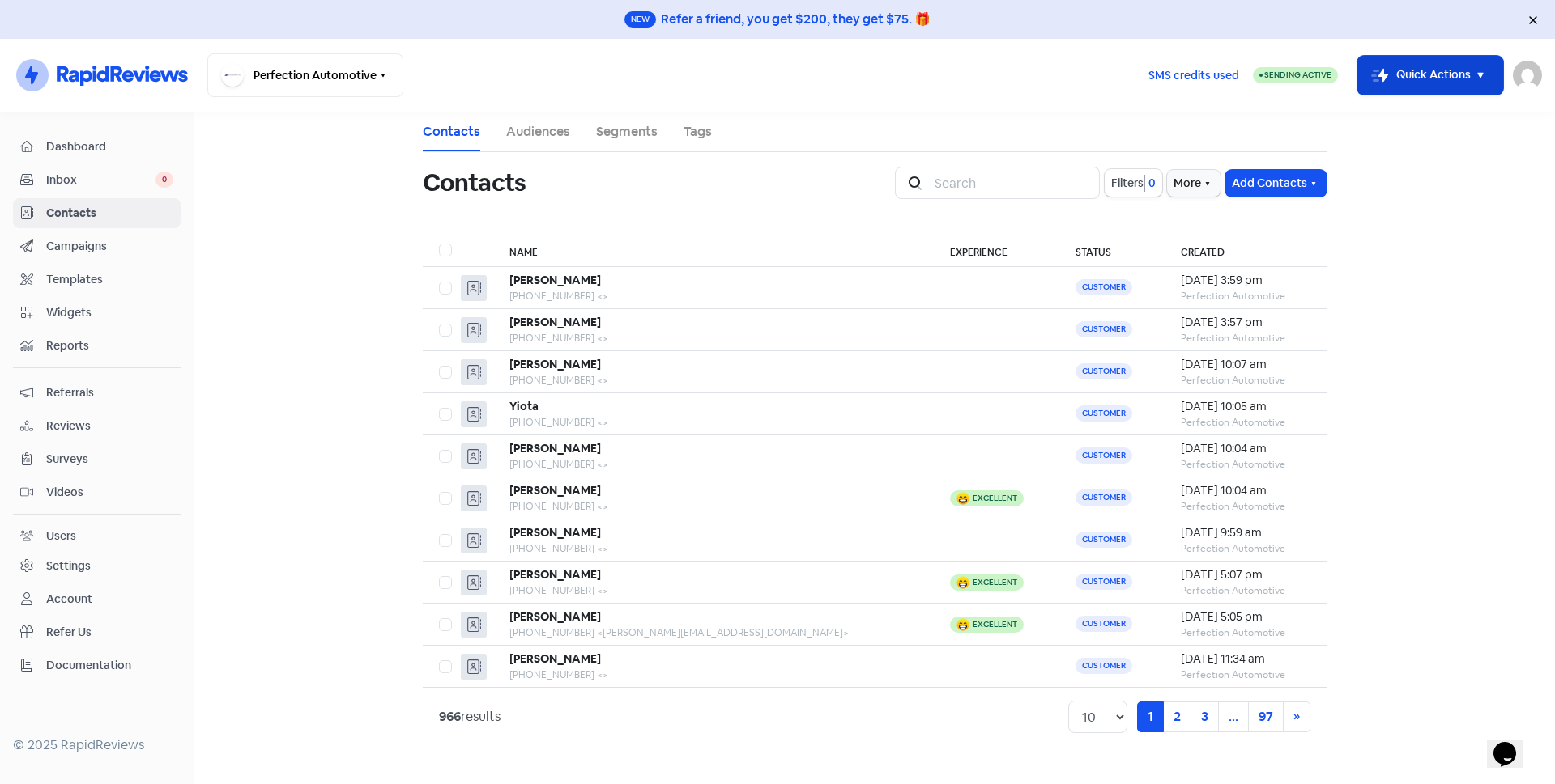
click at [1452, 84] on button "Icon For Thunder-move Quick Actions" at bounding box center [1430, 75] width 146 height 39
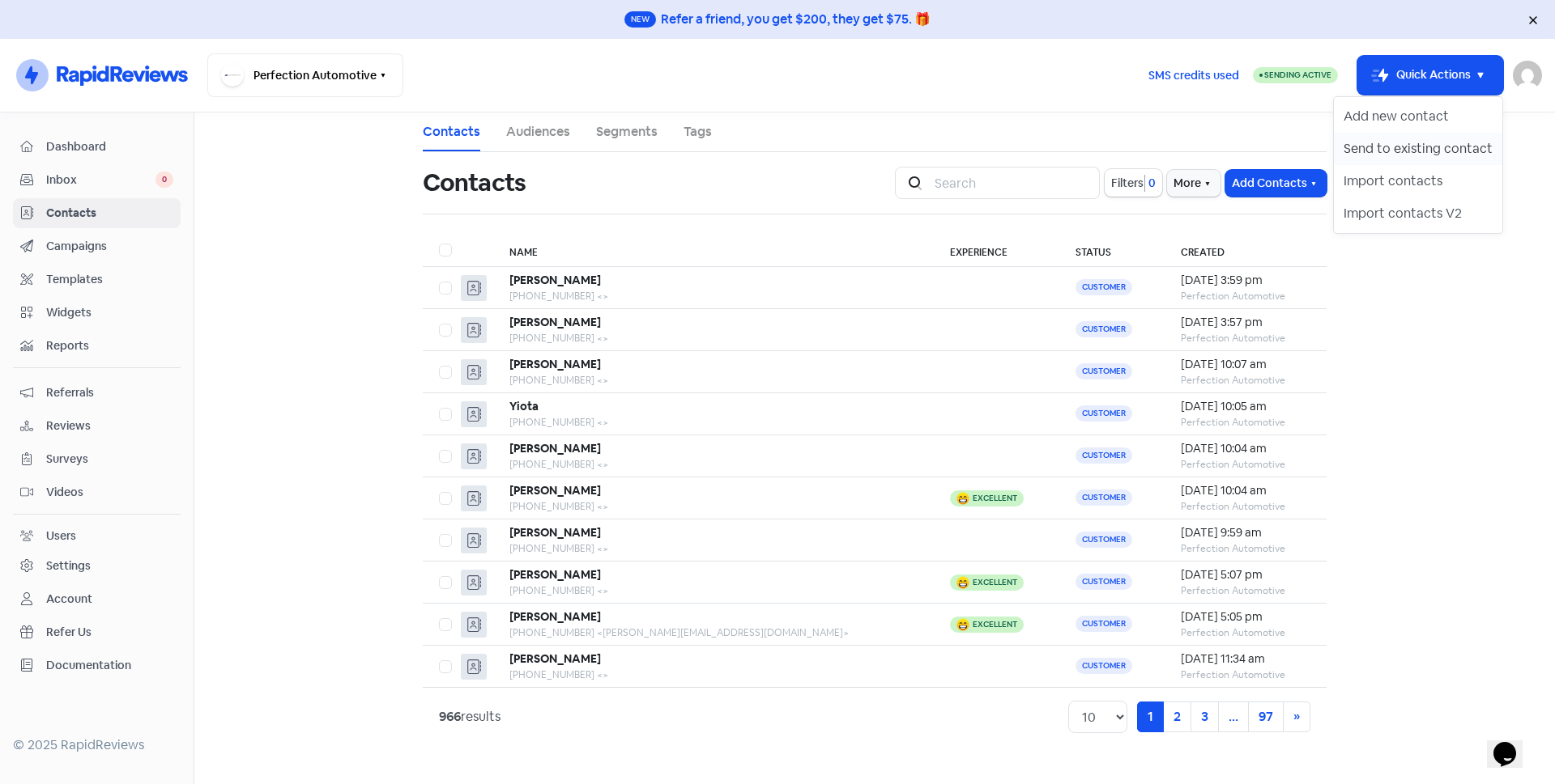
click at [1458, 147] on button "Send to existing contact" at bounding box center [1418, 148] width 169 height 32
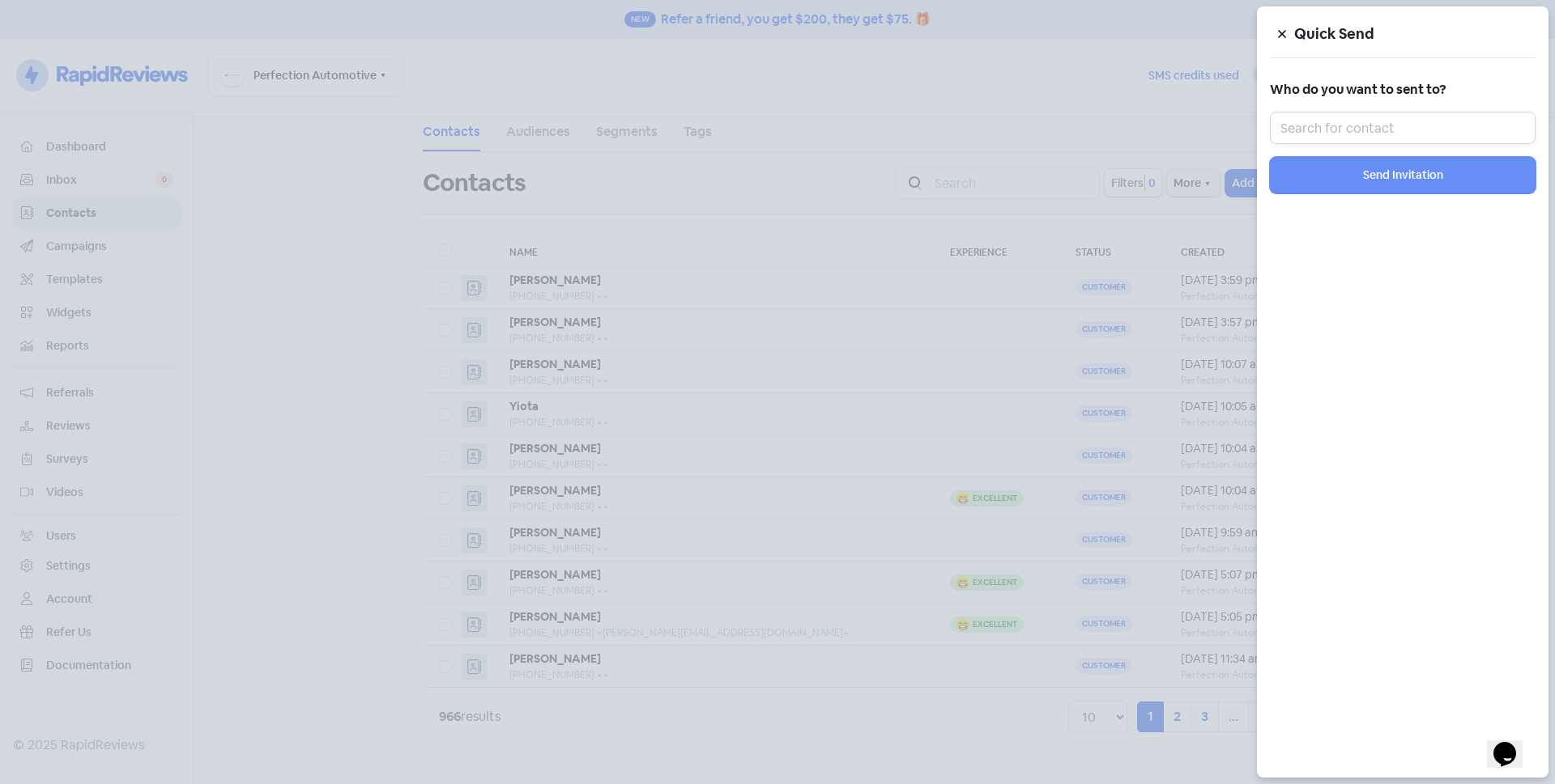
click at [1458, 137] on input "text" at bounding box center [1402, 128] width 266 height 32
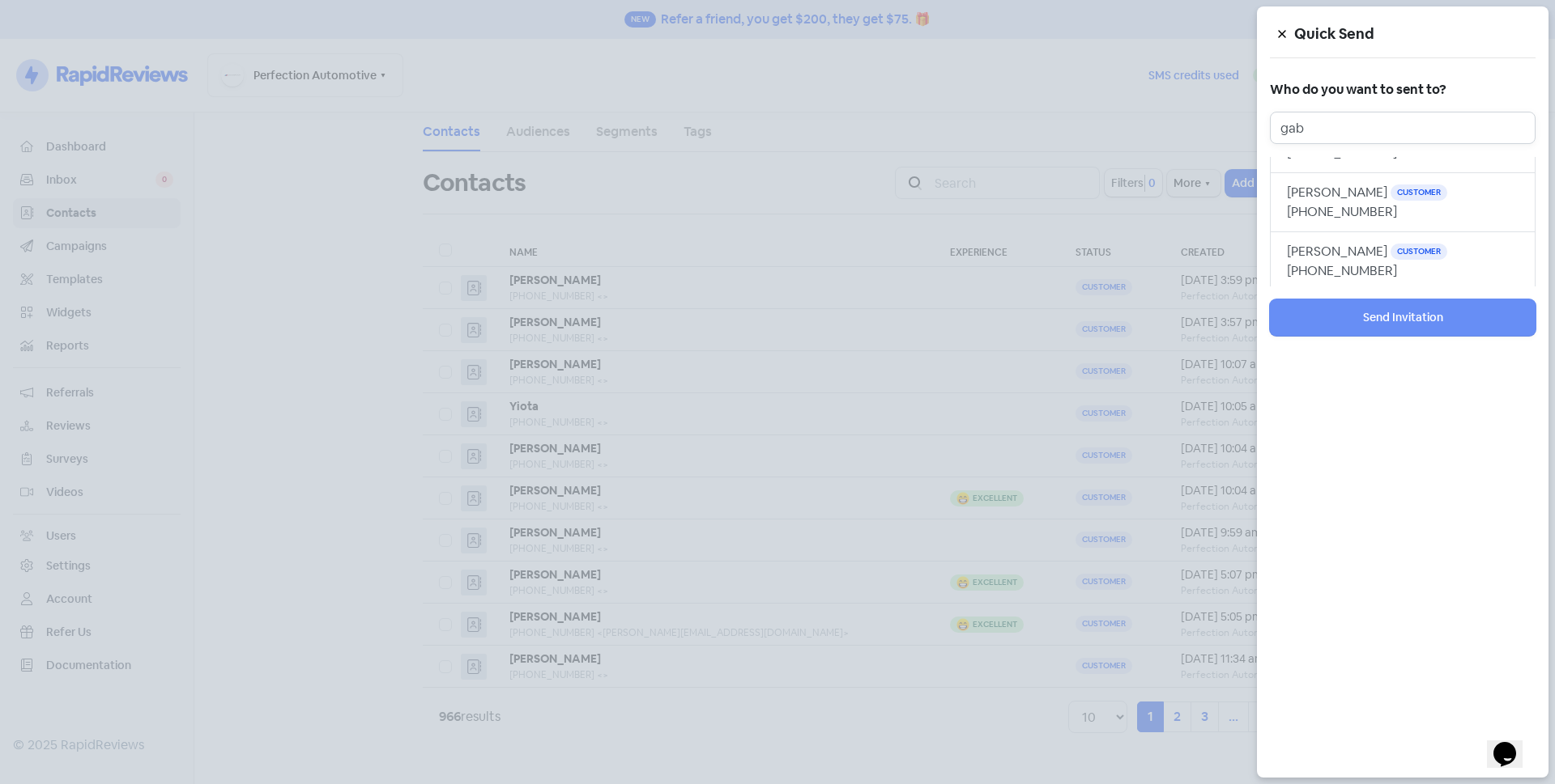
scroll to position [168, 0]
type input "gab"
click at [1349, 285] on button "Gabriel Bryson Customer +61423233823" at bounding box center [1402, 314] width 266 height 60
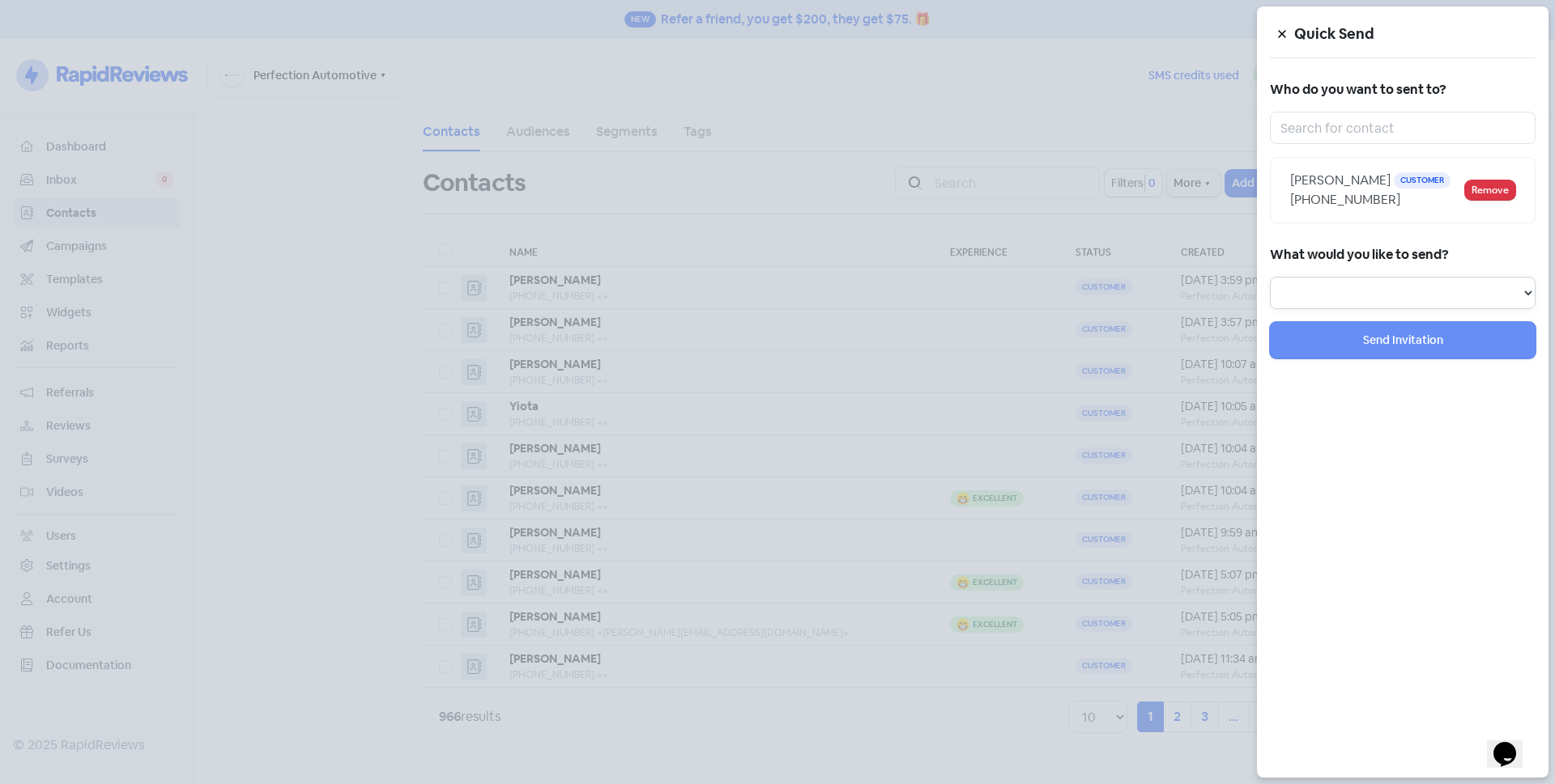
click at [1343, 289] on select "Review Invitation Referral Invitation Survey Invitation Video Invitation" at bounding box center [1402, 292] width 266 height 32
select select "review"
click at [1269, 276] on select "Review Invitation Referral Invitation Survey Invitation Video Invitation" at bounding box center [1402, 292] width 266 height 32
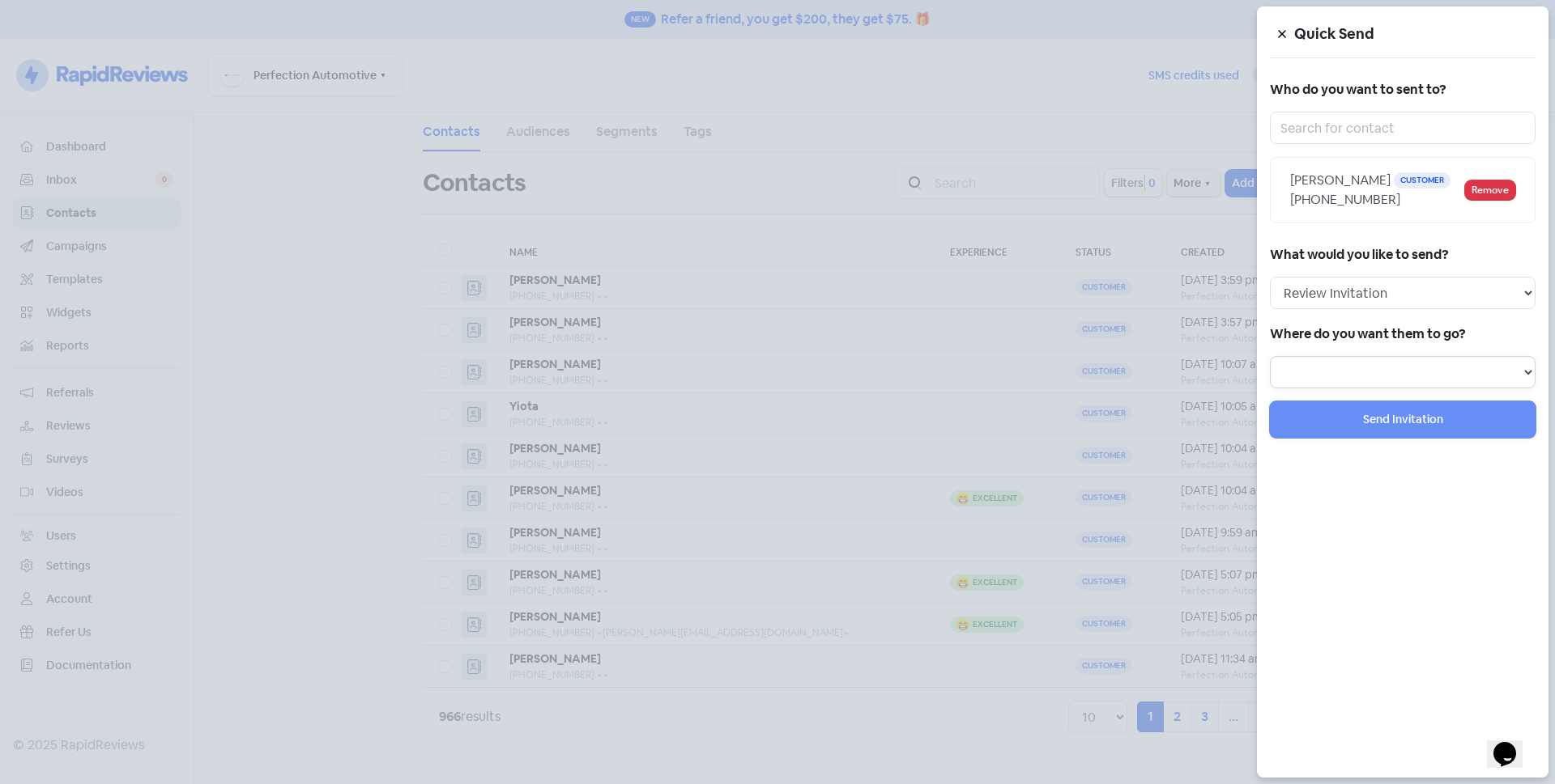
click at [1322, 365] on select at bounding box center [1402, 372] width 266 height 32
click at [1328, 387] on select "Review form: Default review form Review form: Alexander" at bounding box center [1402, 372] width 266 height 32
click at [1339, 366] on select "Review form: Default review form Review form: Alexander" at bounding box center [1402, 372] width 266 height 32
select select "129"
click at [1269, 356] on select "Review form: Default review form Review form: Alexander" at bounding box center [1402, 372] width 266 height 32
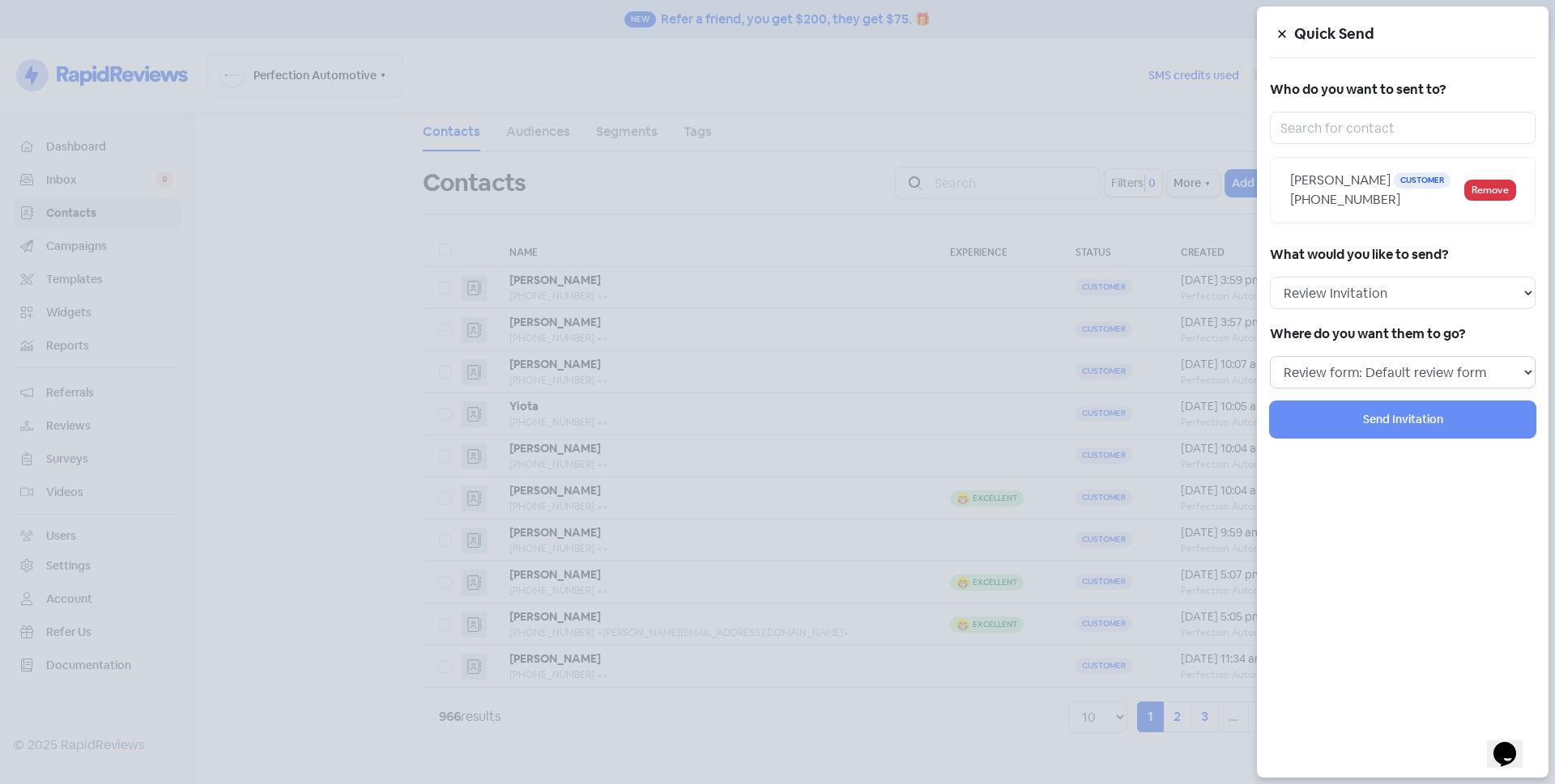
select select
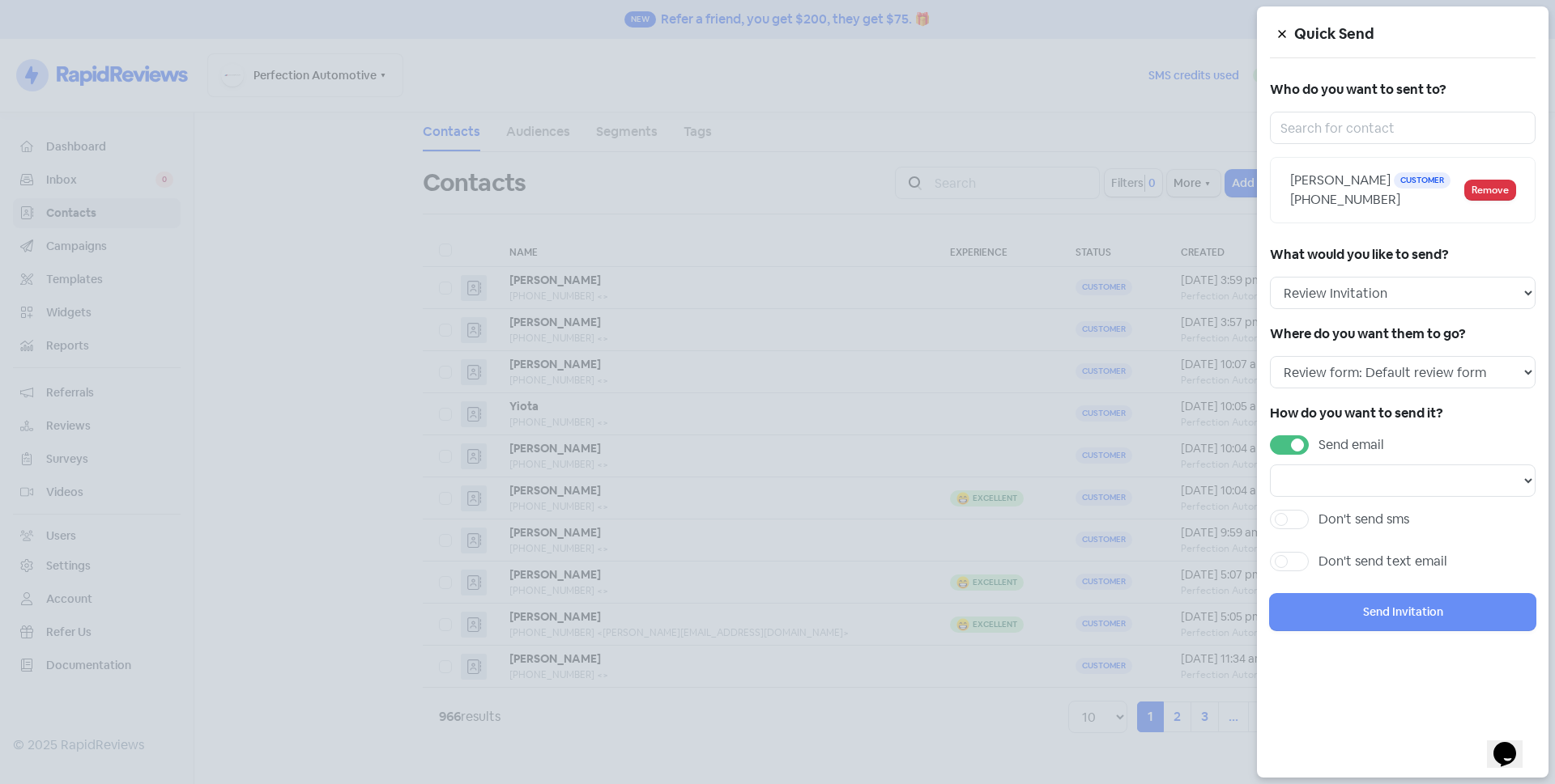
click at [1318, 452] on label "Send email" at bounding box center [1351, 445] width 66 height 20
click at [1318, 446] on input "Send email" at bounding box center [1323, 440] width 11 height 11
checkbox input "false"
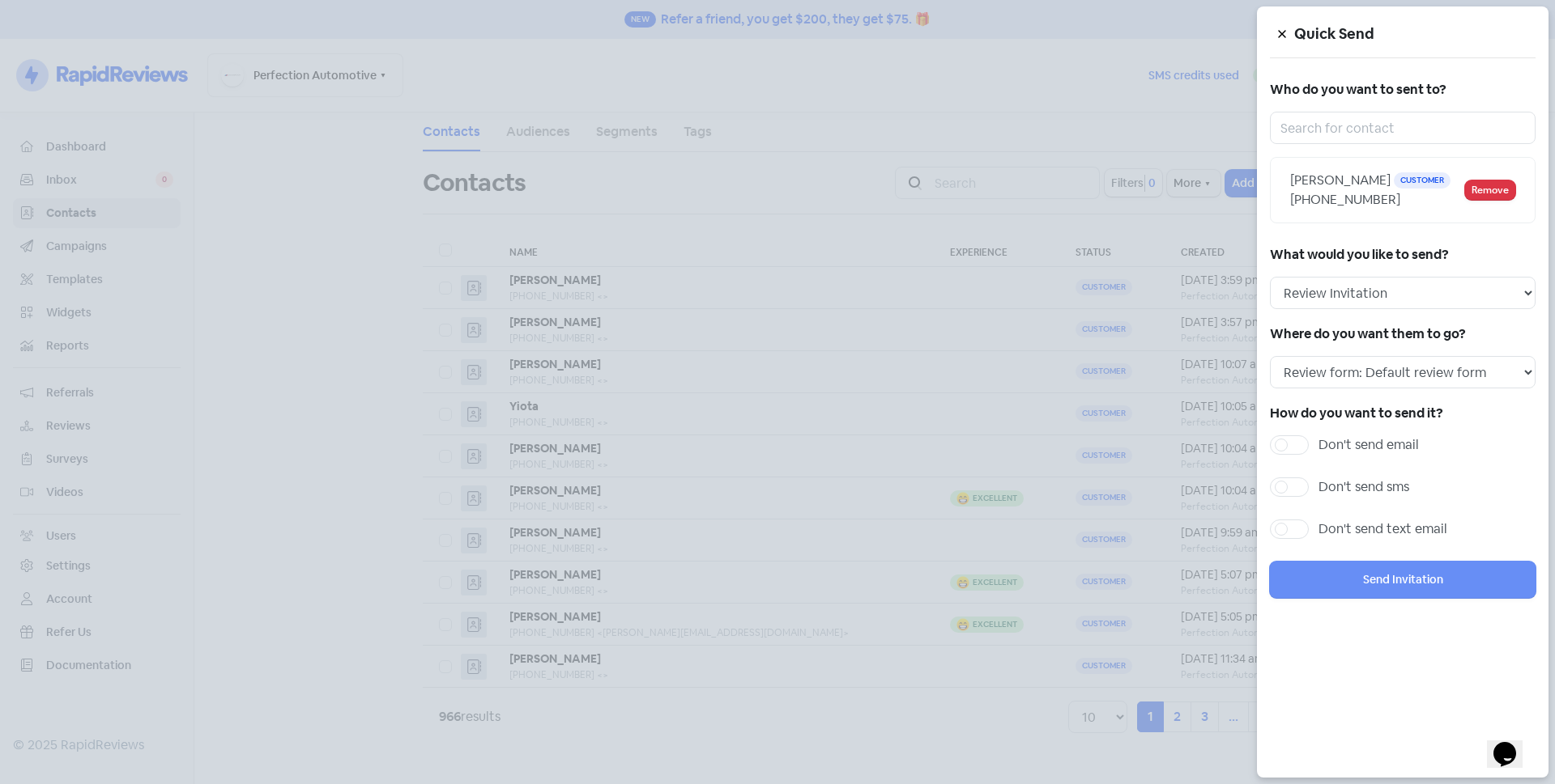
click at [1318, 489] on label "Don't send sms" at bounding box center [1363, 487] width 91 height 20
click at [1318, 488] on input "Don't send sms" at bounding box center [1323, 482] width 11 height 11
checkbox input "true"
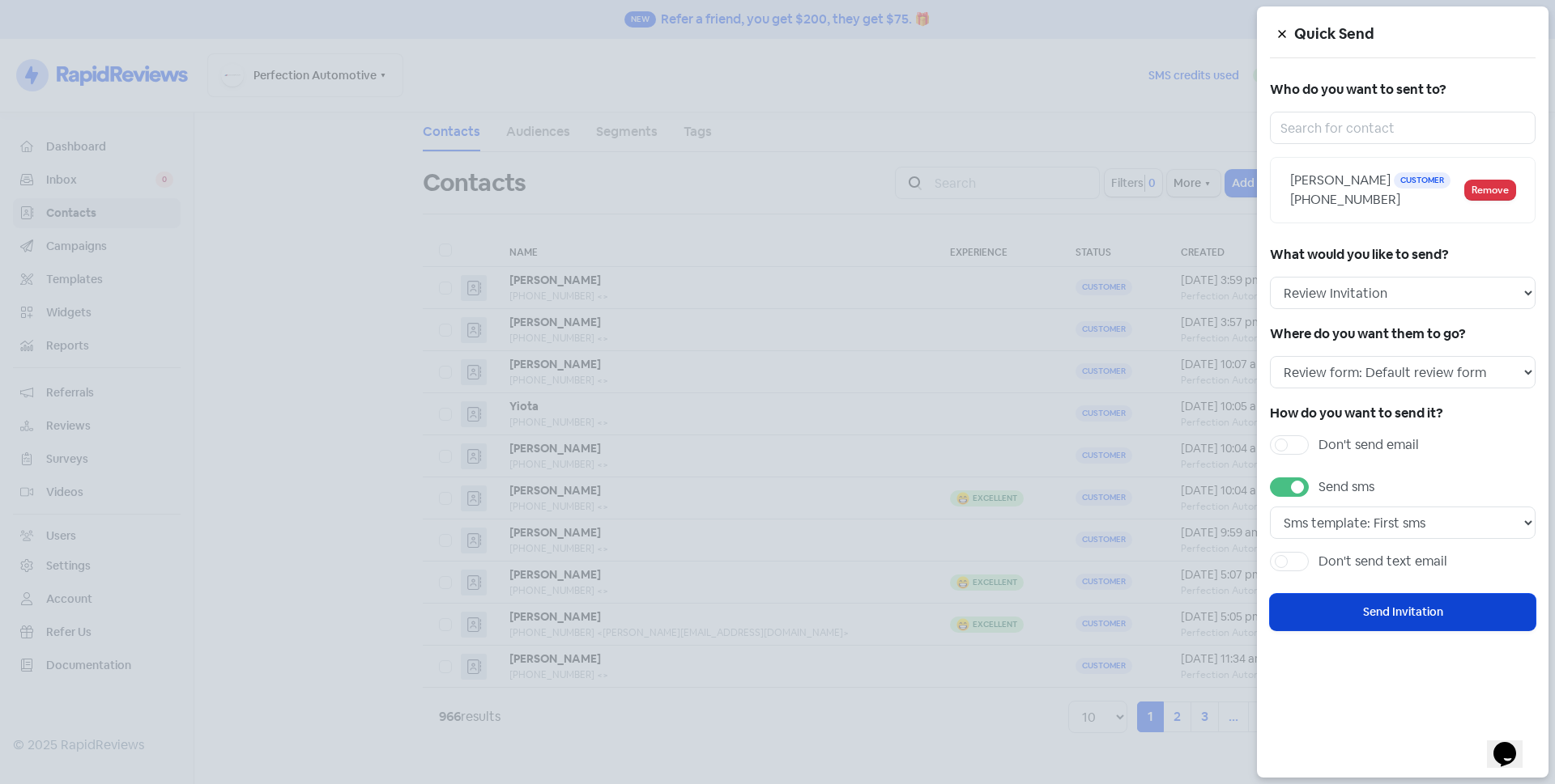
click at [1373, 617] on button "Send Invitation" at bounding box center [1402, 612] width 266 height 36
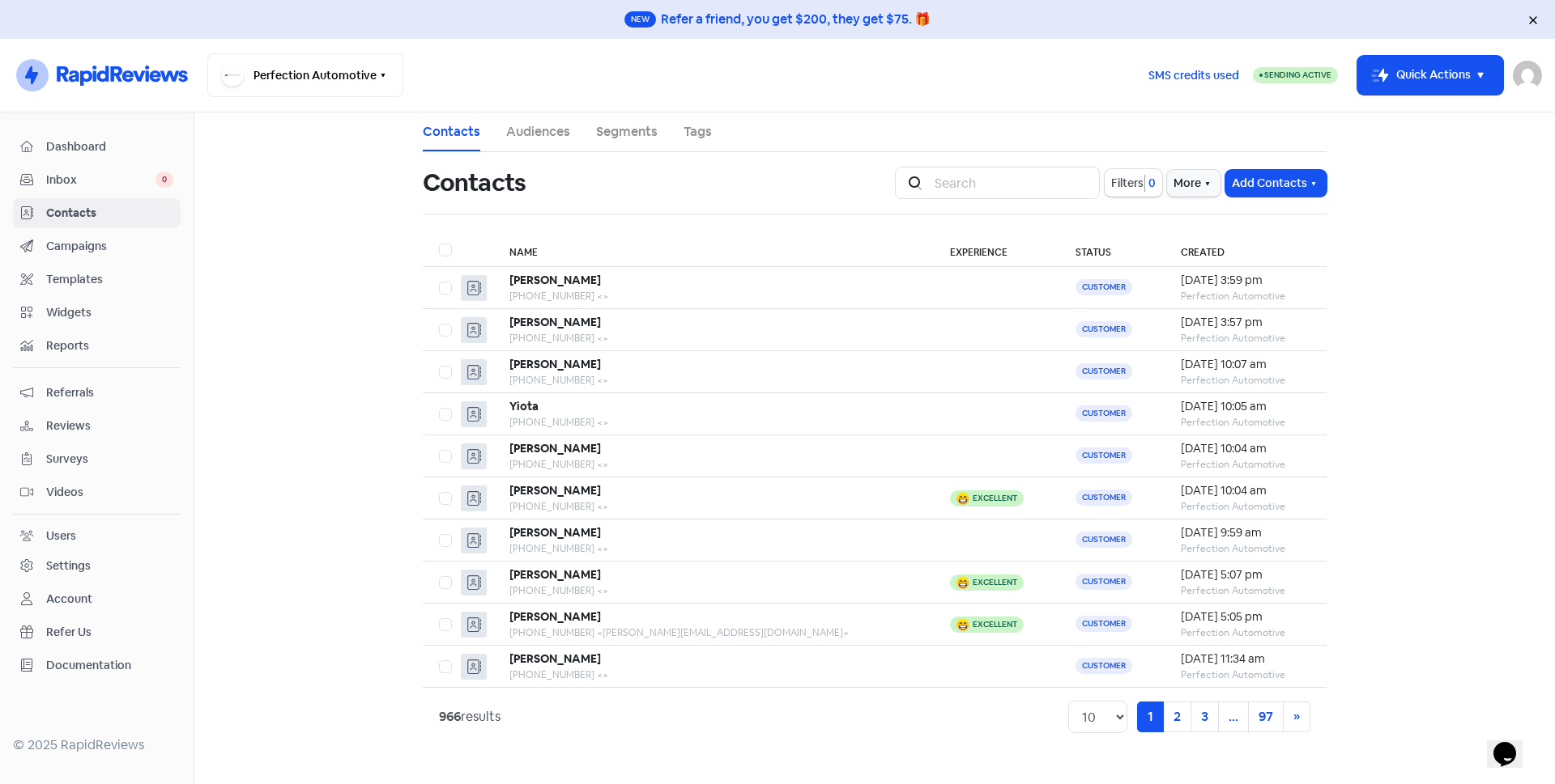
click at [1529, 77] on img at bounding box center [1526, 75] width 29 height 29
click at [1475, 183] on link "Sign out" at bounding box center [1438, 186] width 205 height 26
